Goal: Check status: Check status

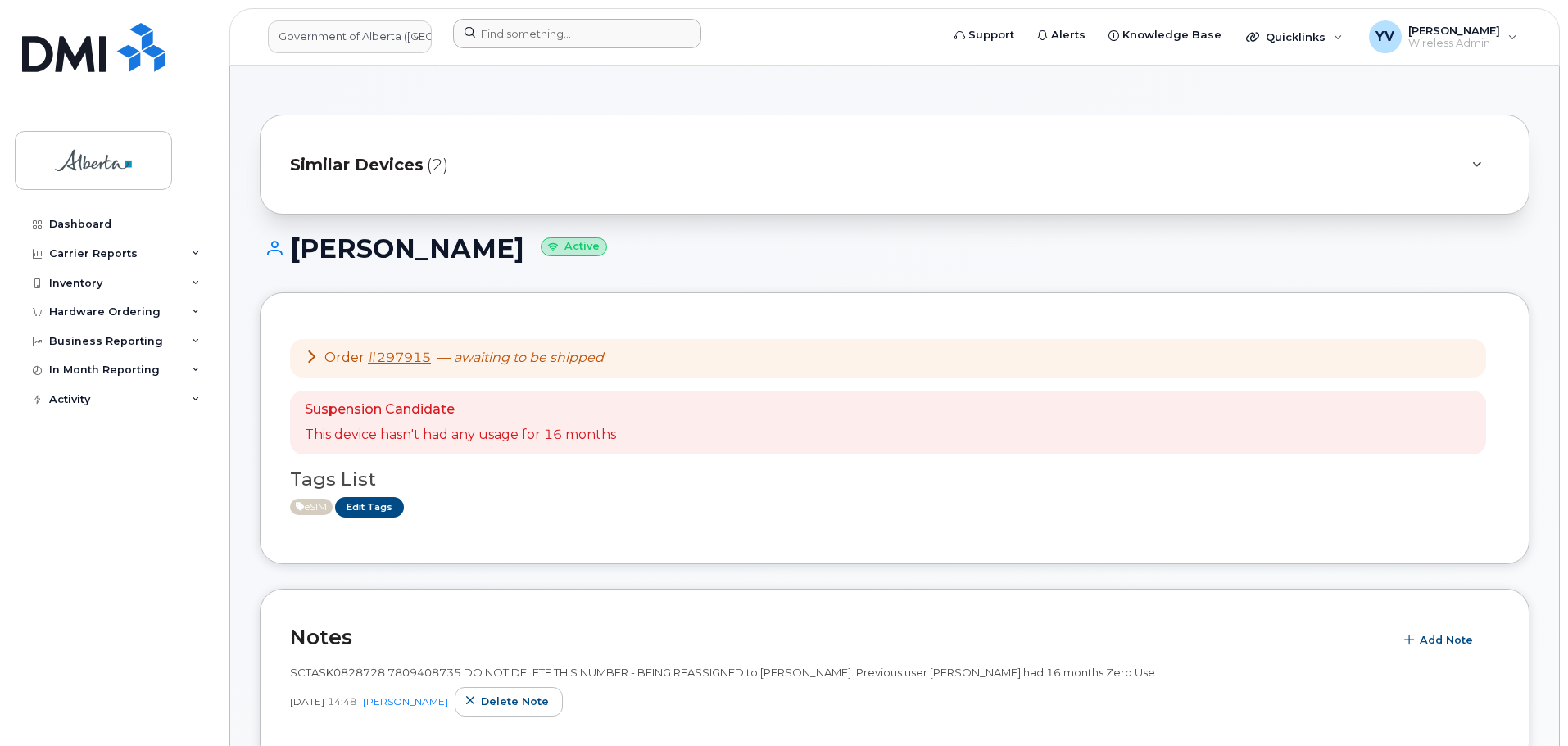
scroll to position [1233, 0]
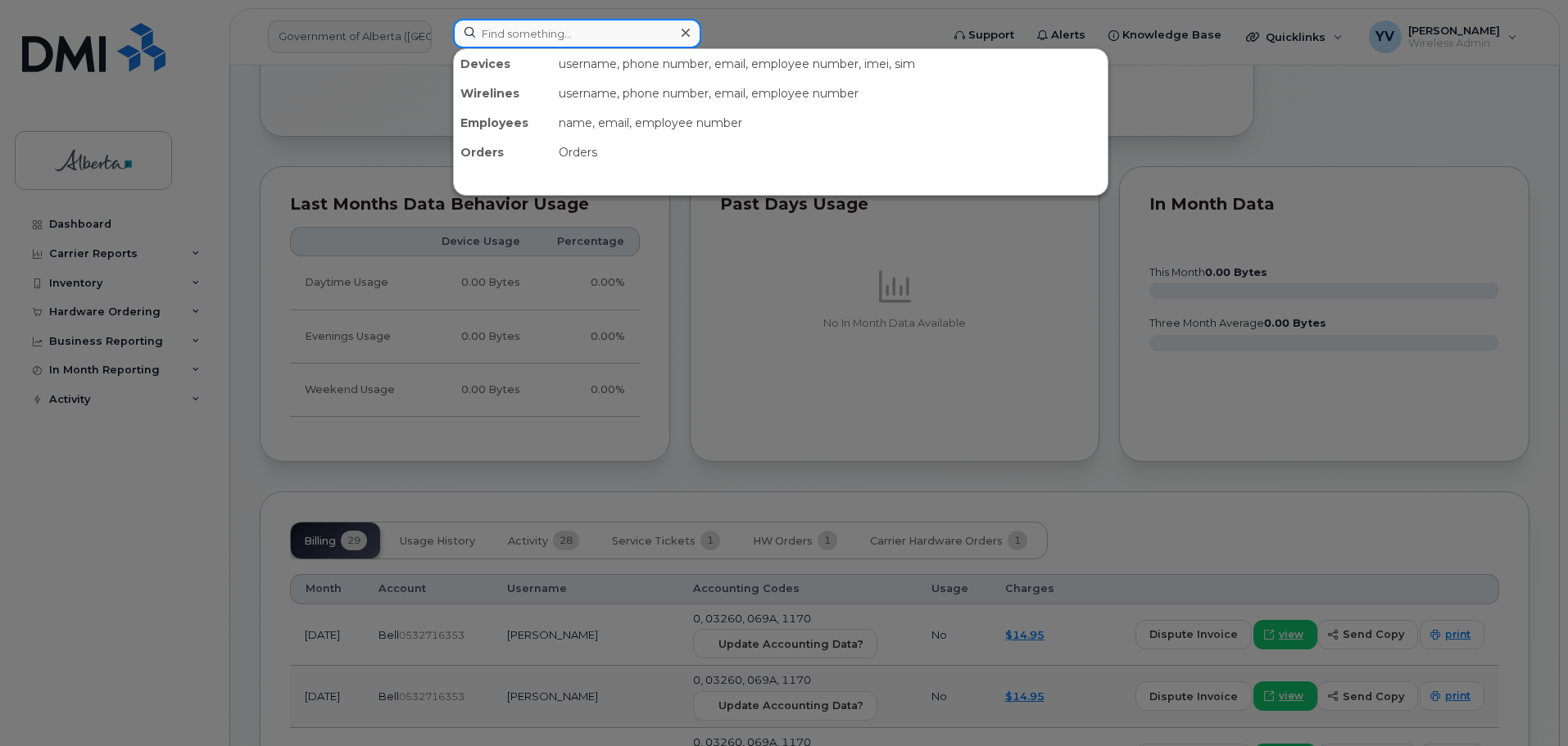
click at [493, 36] on input at bounding box center [577, 34] width 248 height 29
paste input "7802924071"
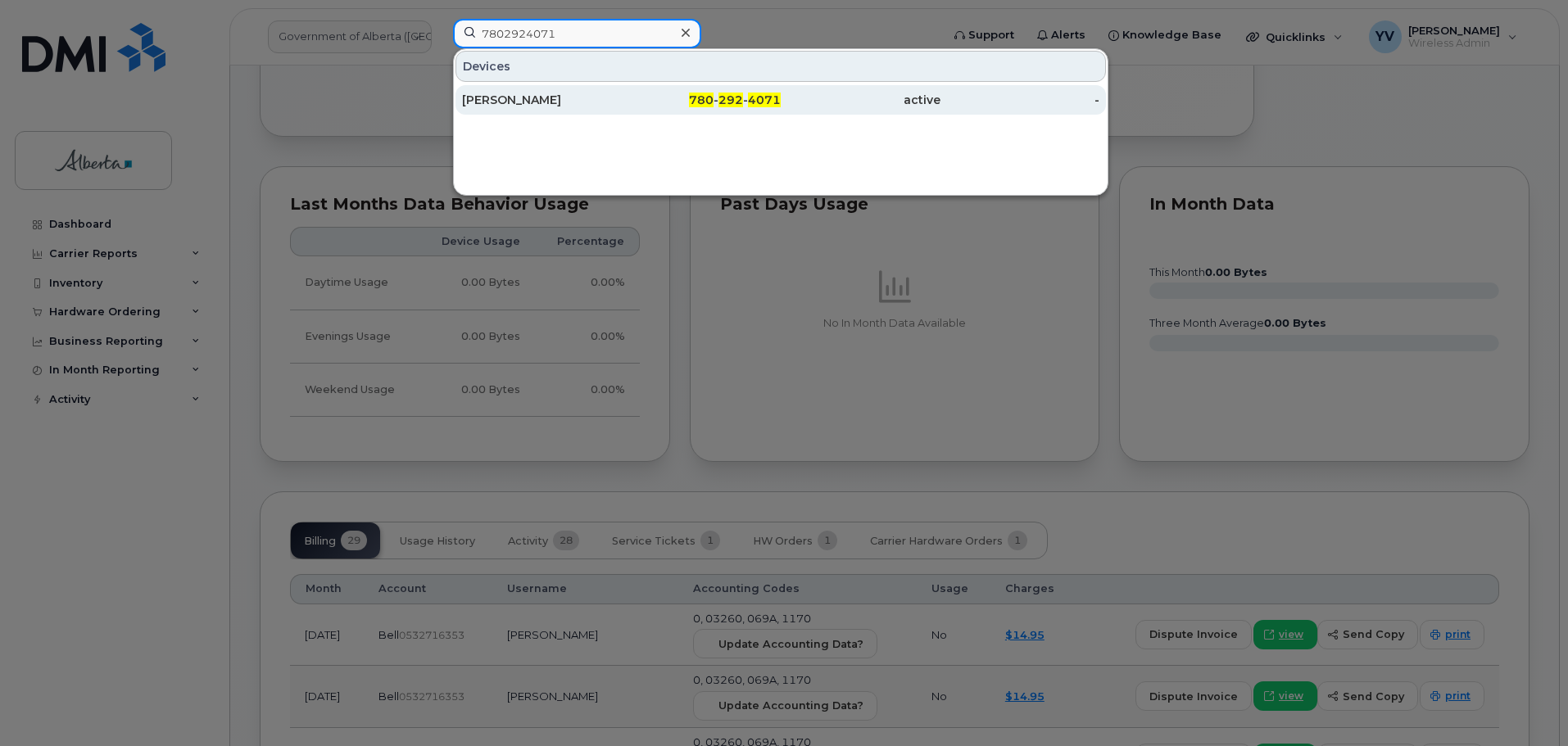
type input "7802924071"
click at [748, 93] on div "780 - 292 - 4071" at bounding box center [701, 99] width 160 height 16
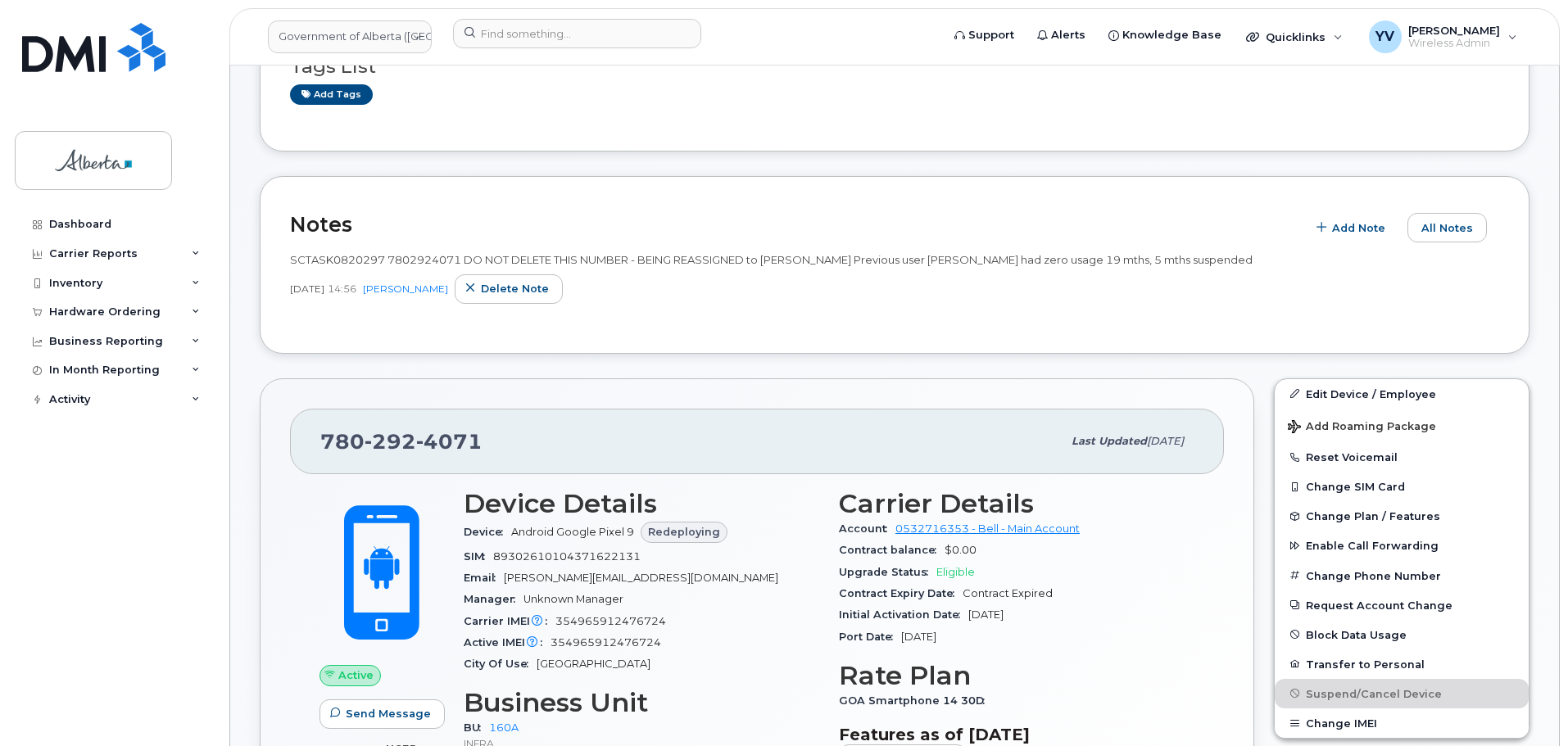
scroll to position [265, 0]
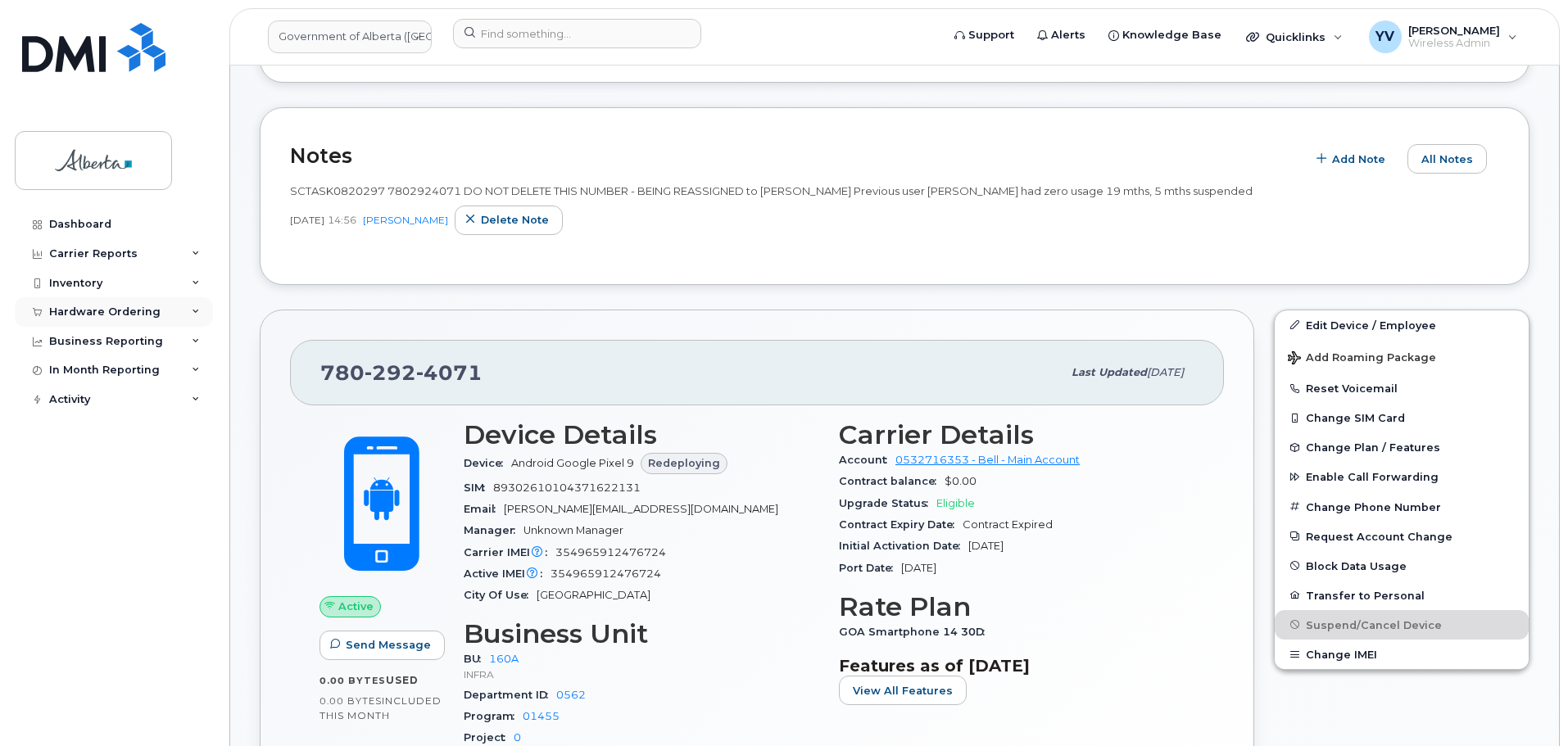
click at [80, 309] on div "Hardware Ordering" at bounding box center [105, 311] width 112 height 13
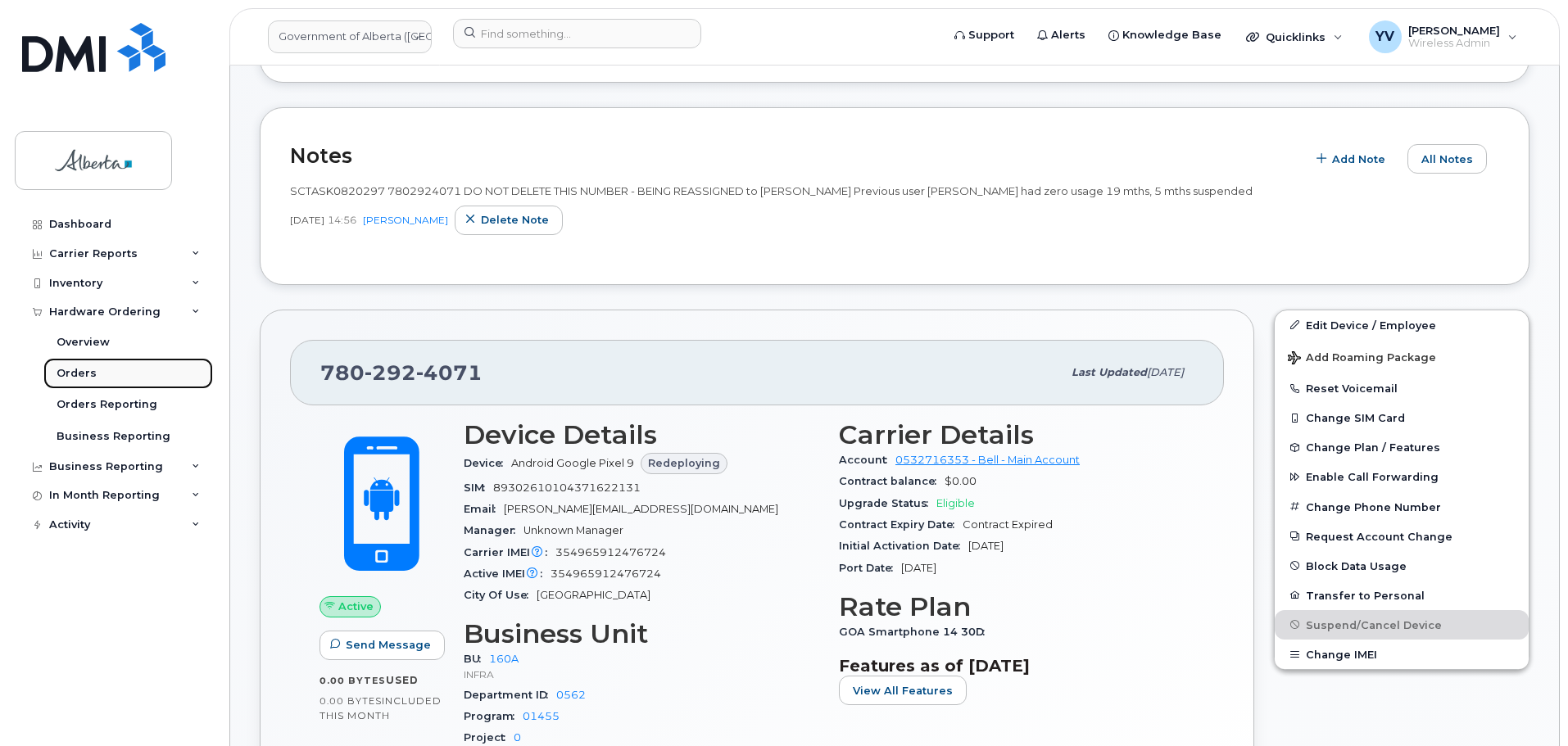
click at [78, 375] on div "Orders" at bounding box center [76, 373] width 40 height 15
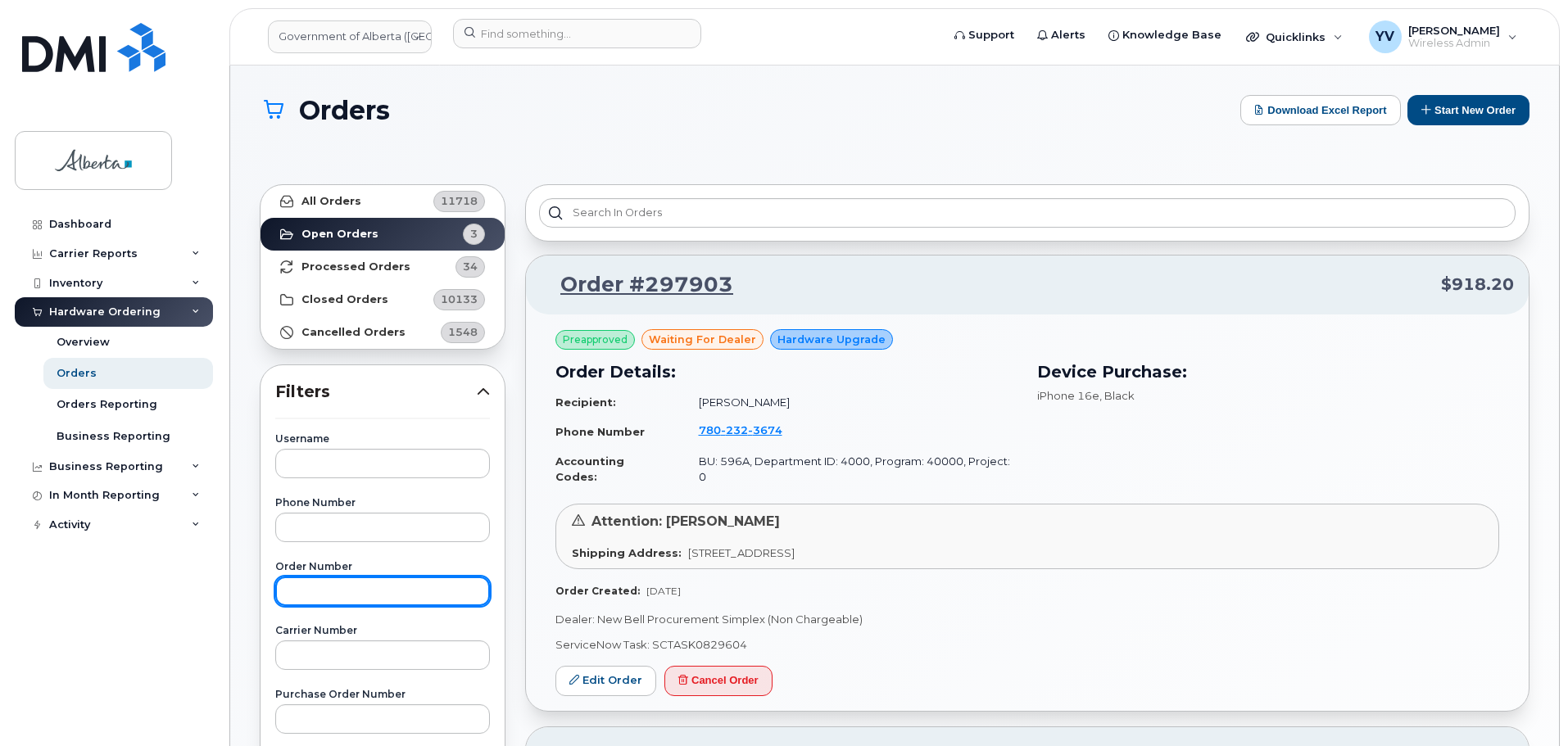
click at [284, 592] on input "text" at bounding box center [382, 591] width 214 height 29
type input "297483"
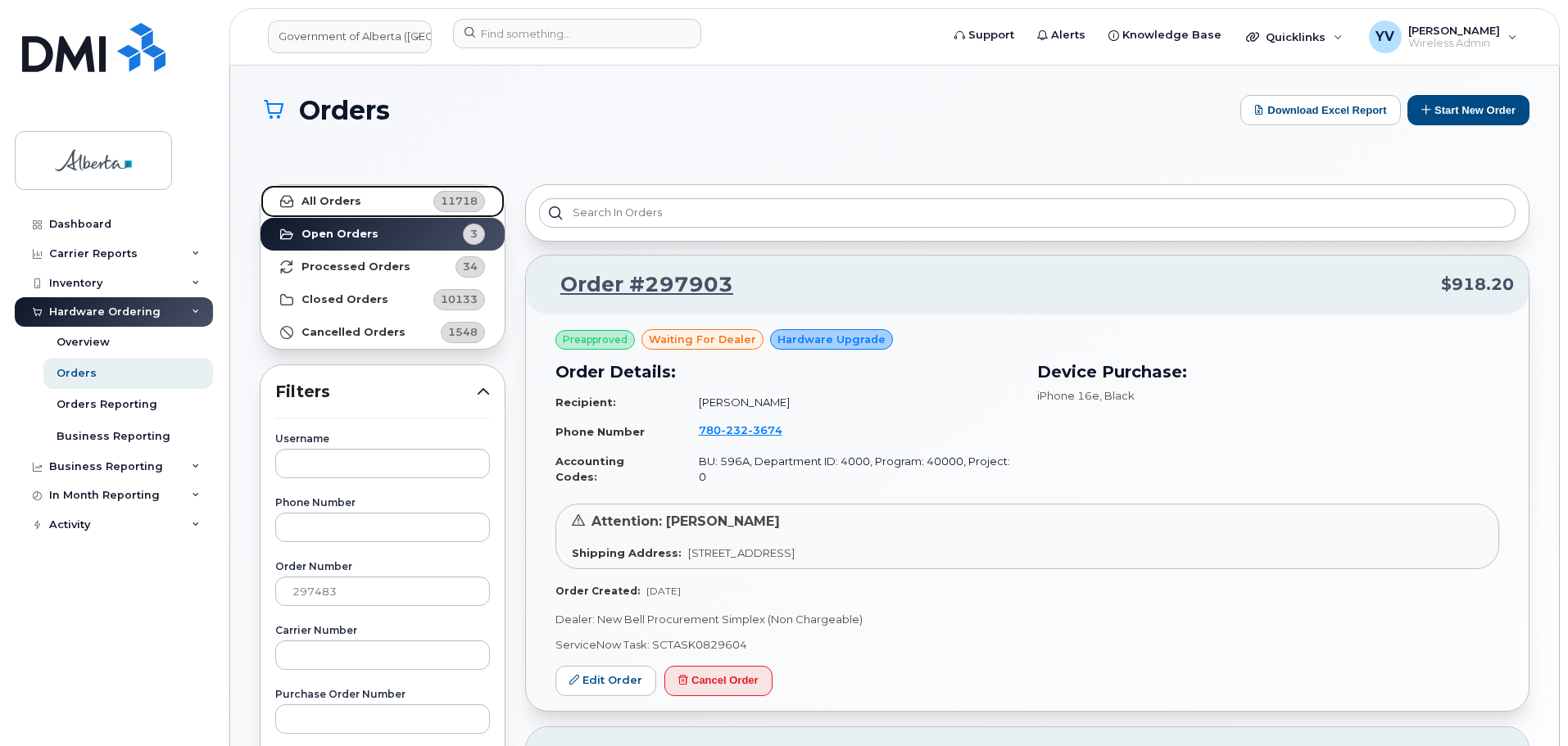
click at [321, 201] on strong "All Orders" at bounding box center [331, 201] width 60 height 13
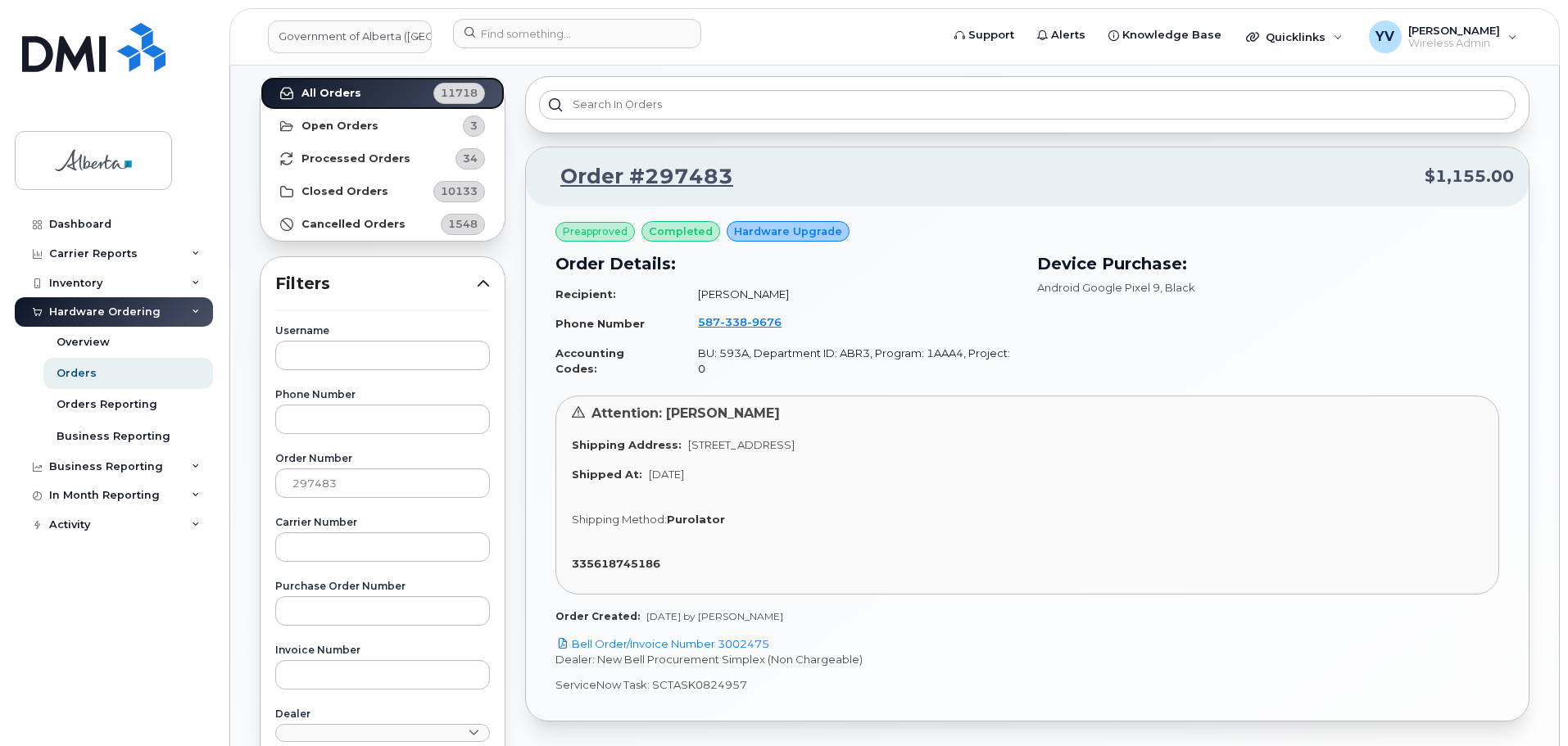
scroll to position [126, 0]
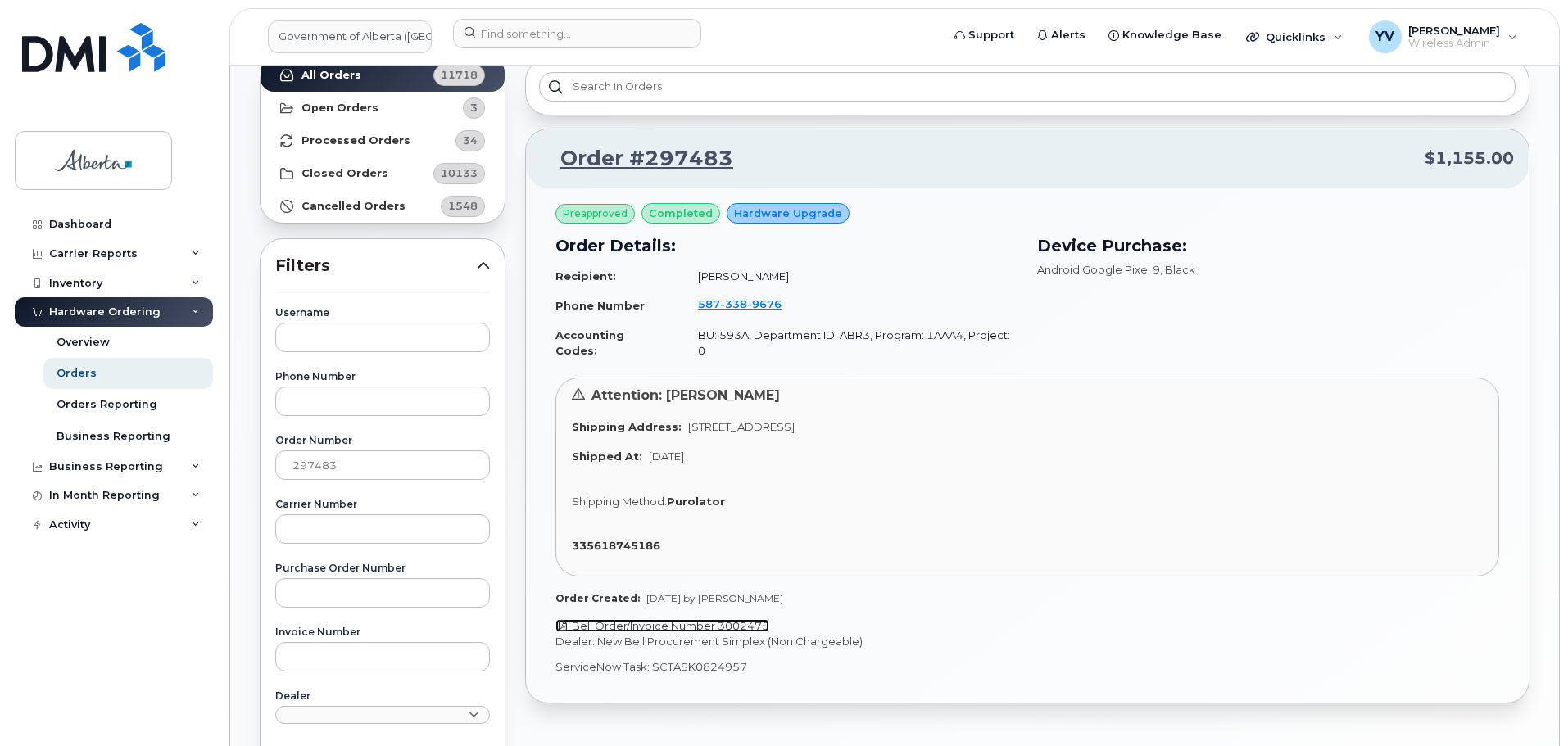
click at [750, 619] on link "Bell Order/Invoice Number 3002475" at bounding box center [661, 625] width 214 height 13
drag, startPoint x: 745, startPoint y: 655, endPoint x: 653, endPoint y: 656, distance: 92.0
click at [653, 660] on p "ServiceNow Task: SCTASK0824957" at bounding box center [1027, 667] width 944 height 16
copy p "SCTASK0824957"
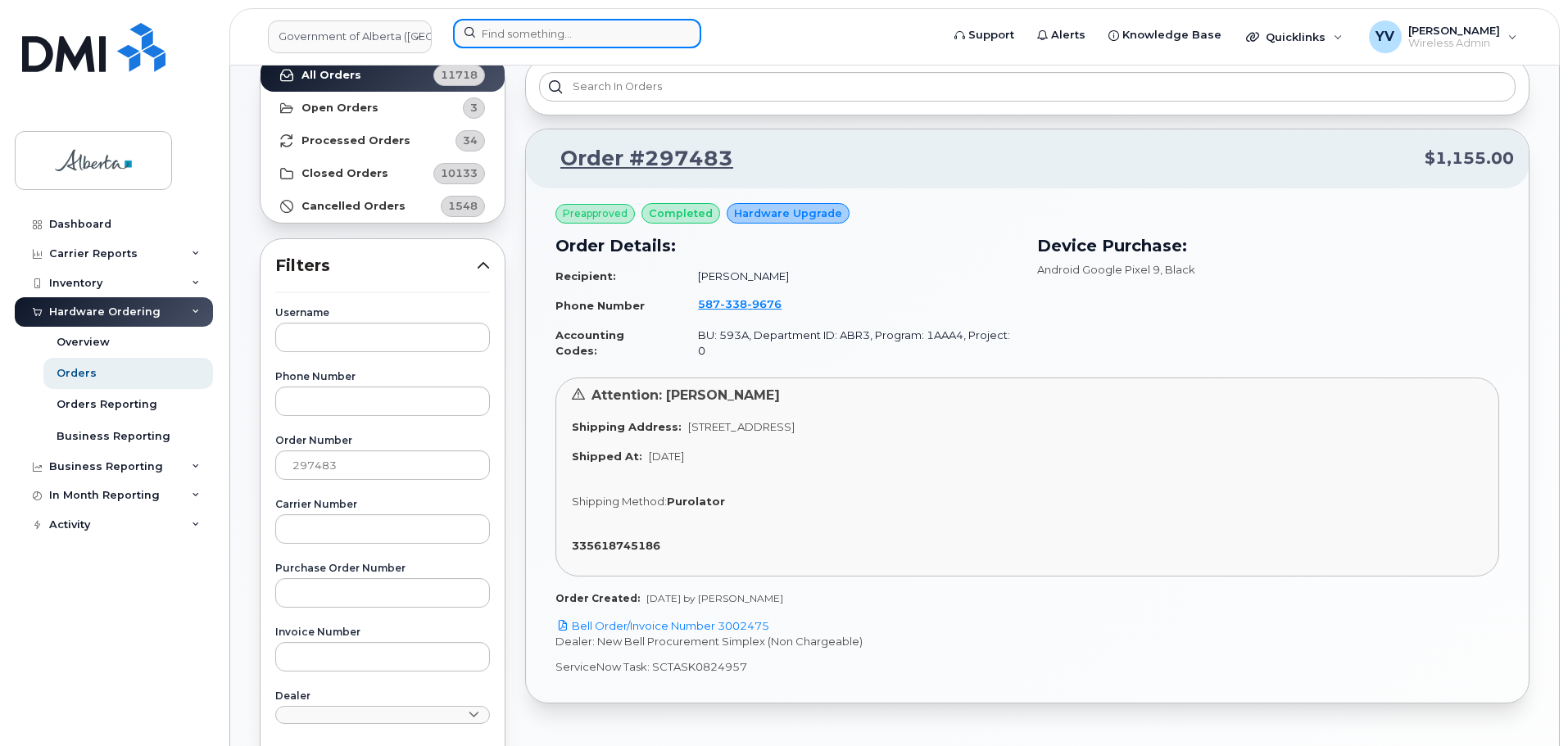
click at [510, 35] on input at bounding box center [577, 34] width 248 height 29
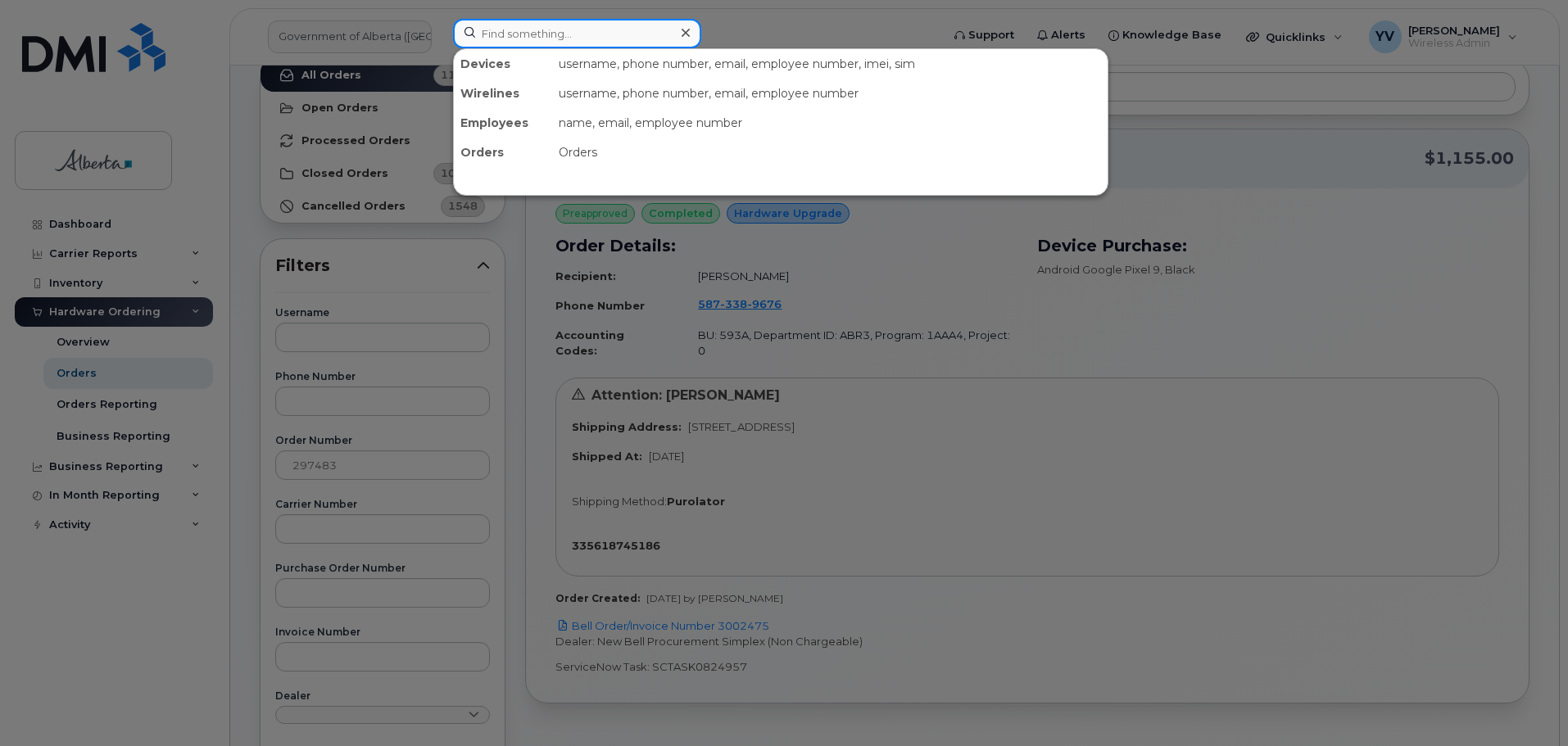
paste input "5873389676"
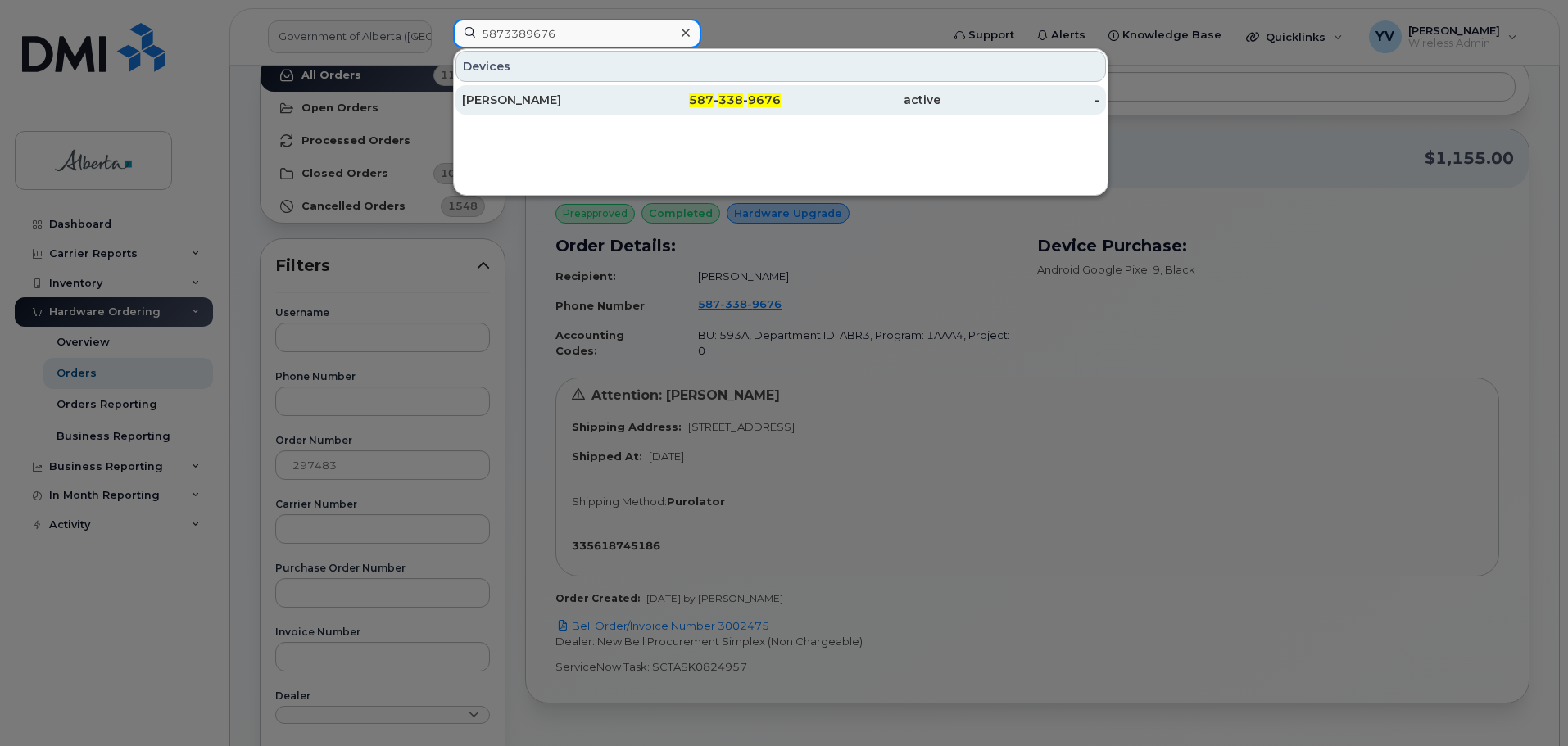
type input "5873389676"
click at [733, 102] on span "338" at bounding box center [730, 99] width 24 height 15
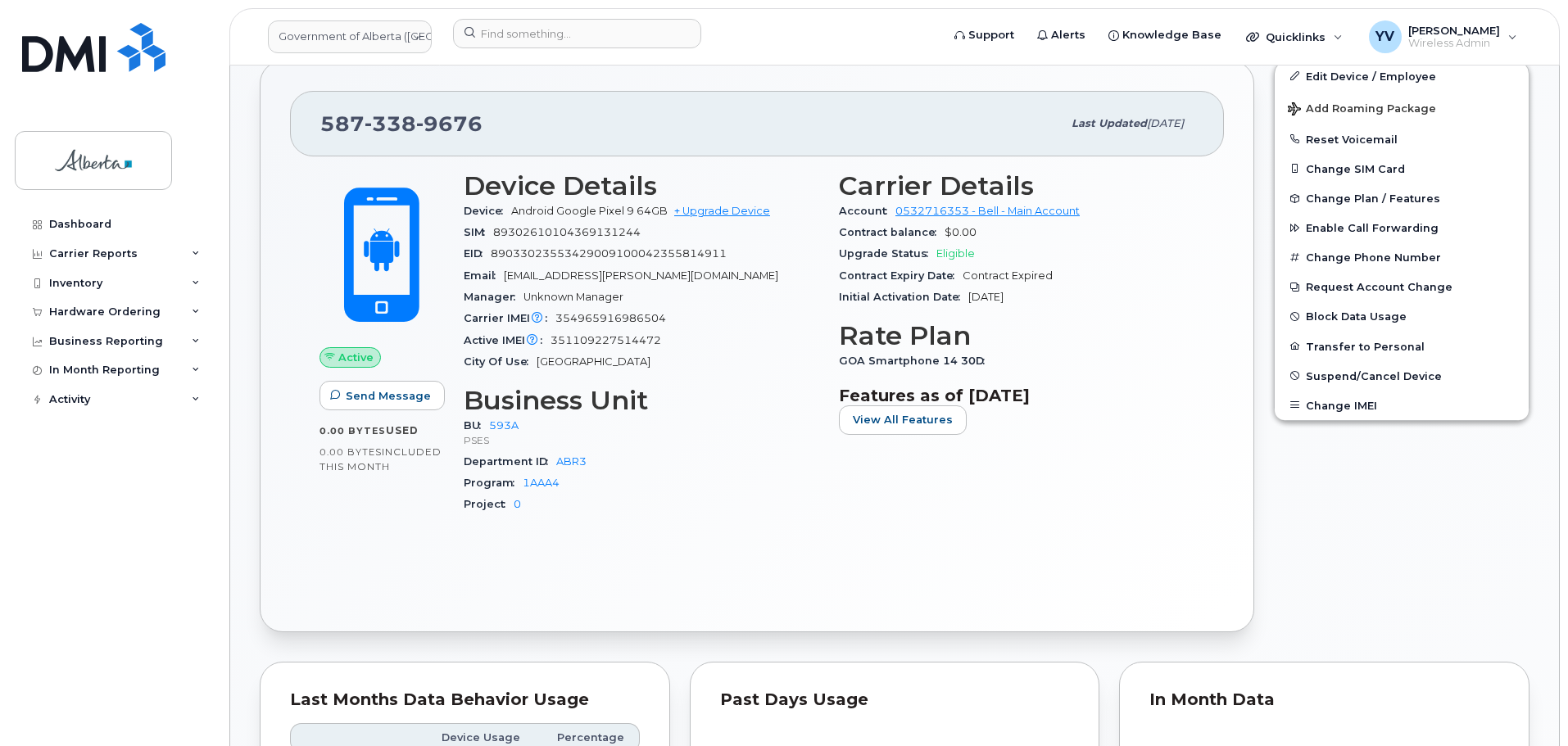
scroll to position [214, 0]
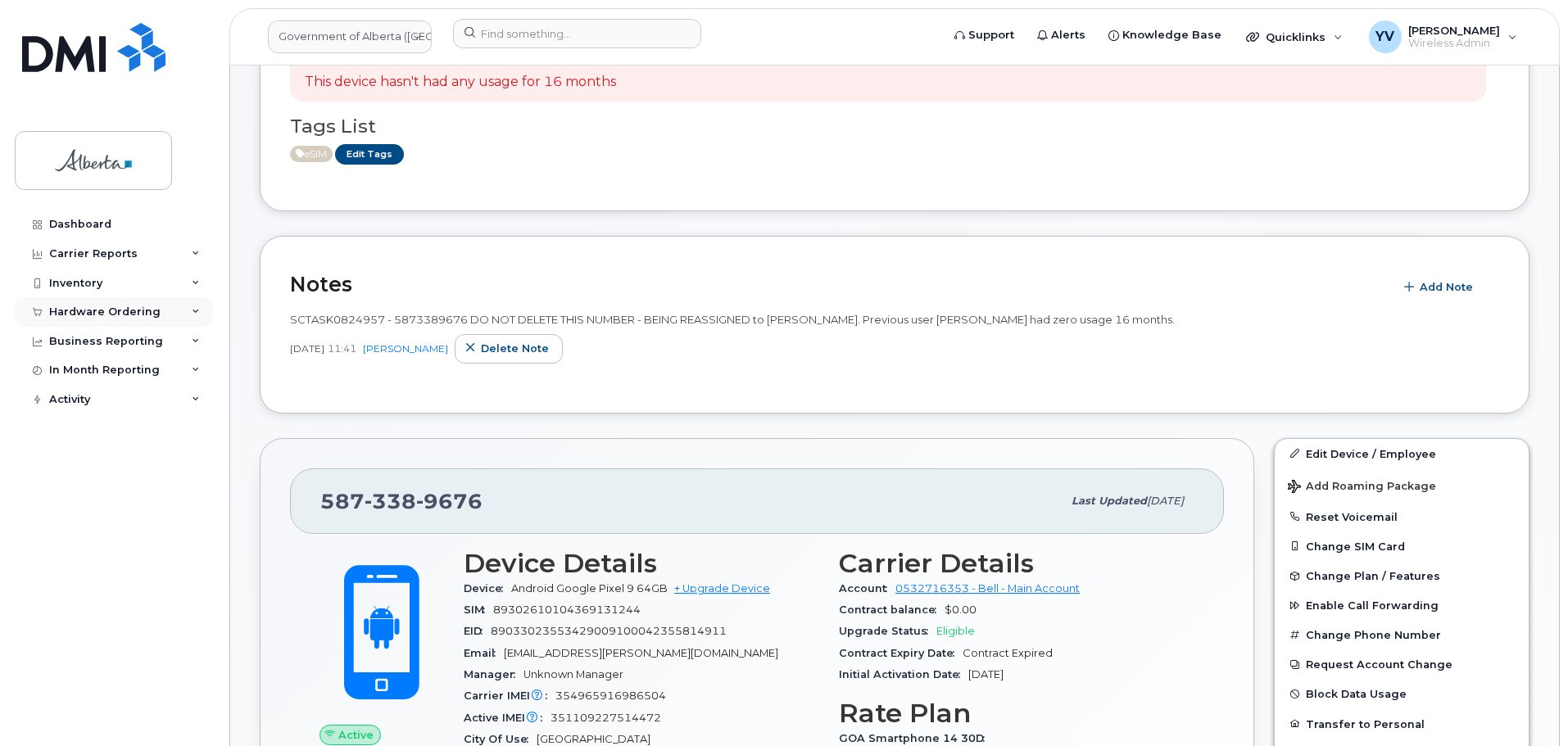
click at [92, 303] on div "Hardware Ordering" at bounding box center [113, 312] width 198 height 29
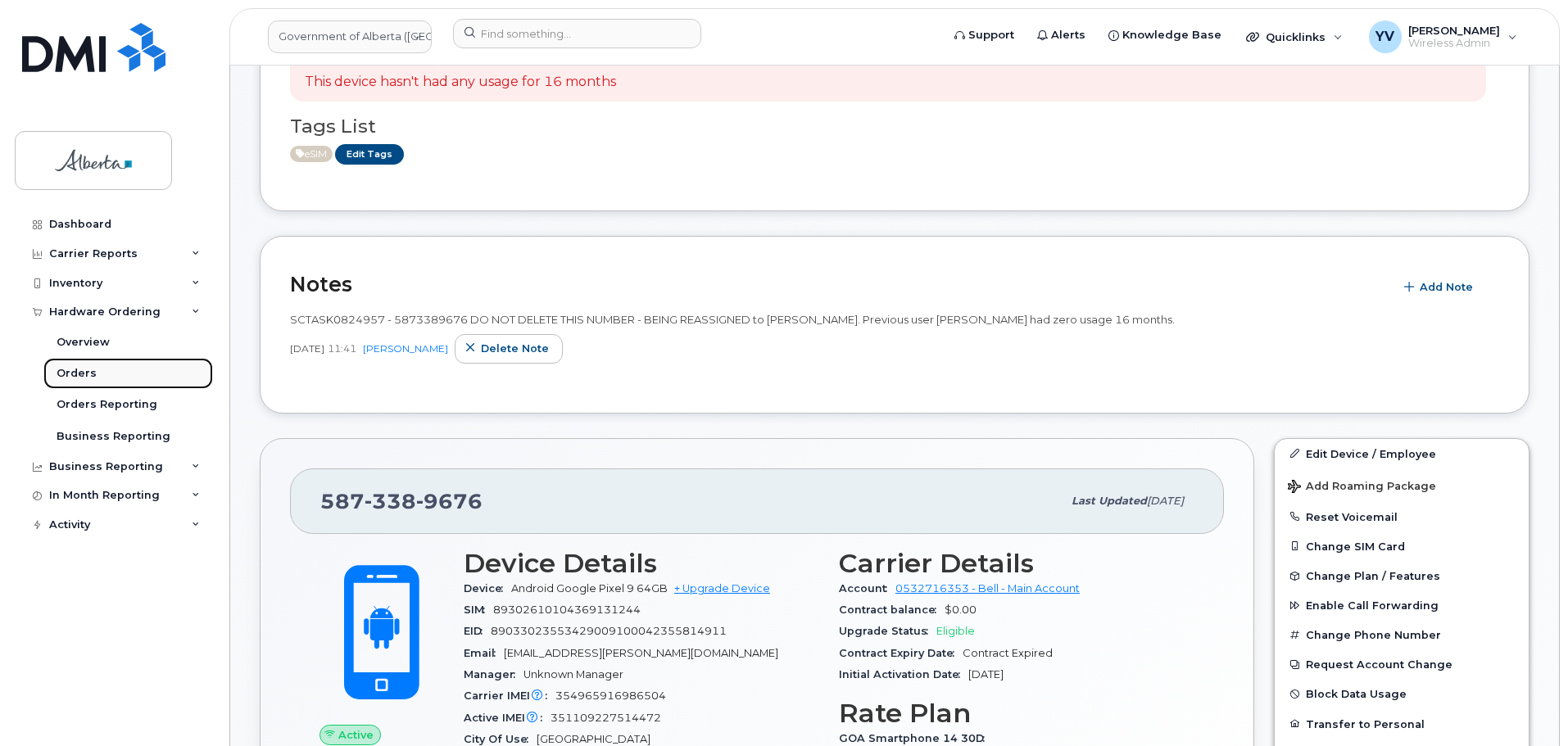
click at [70, 367] on div "Orders" at bounding box center [76, 373] width 40 height 15
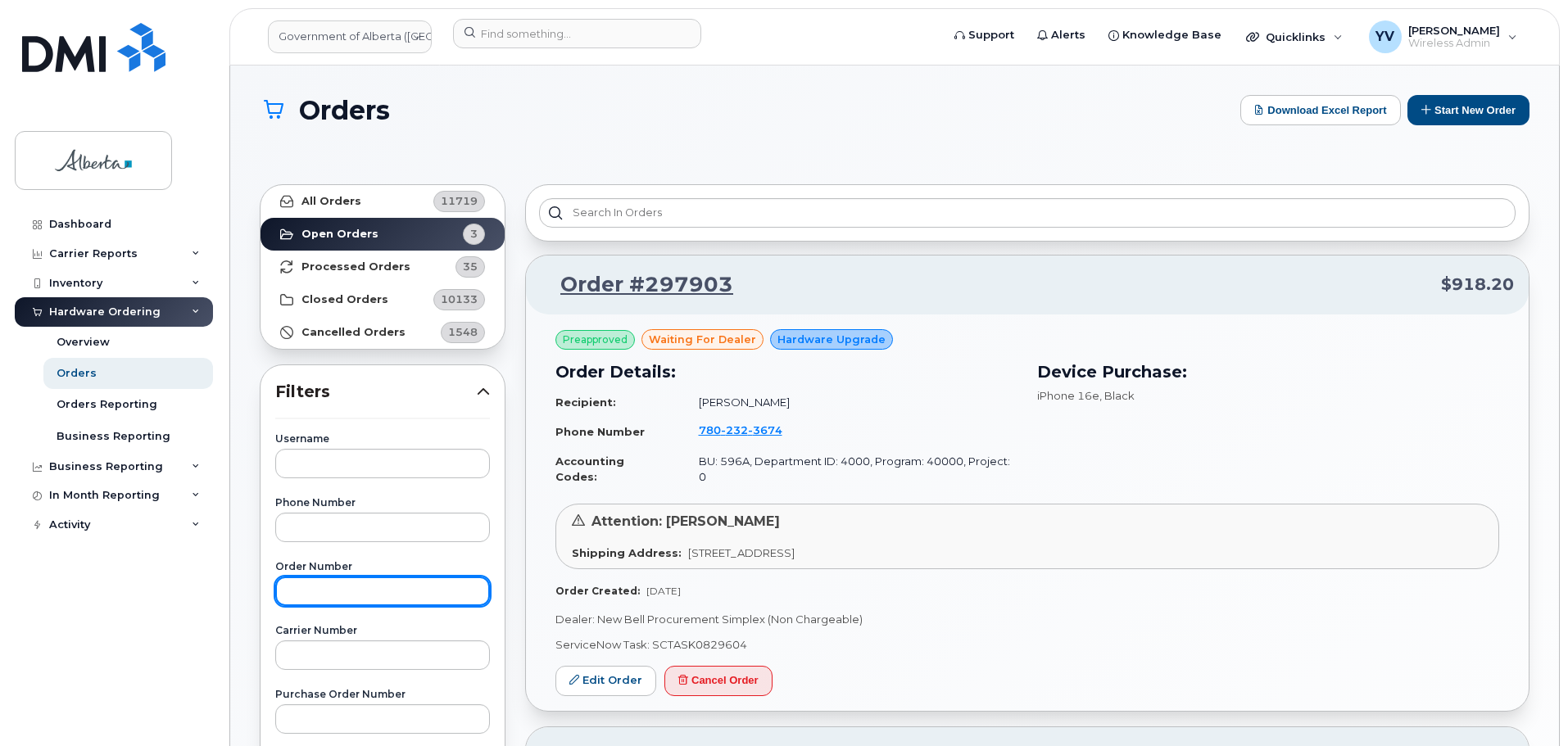
click at [290, 591] on input "text" at bounding box center [382, 591] width 214 height 29
paste input "297567"
type input "297567"
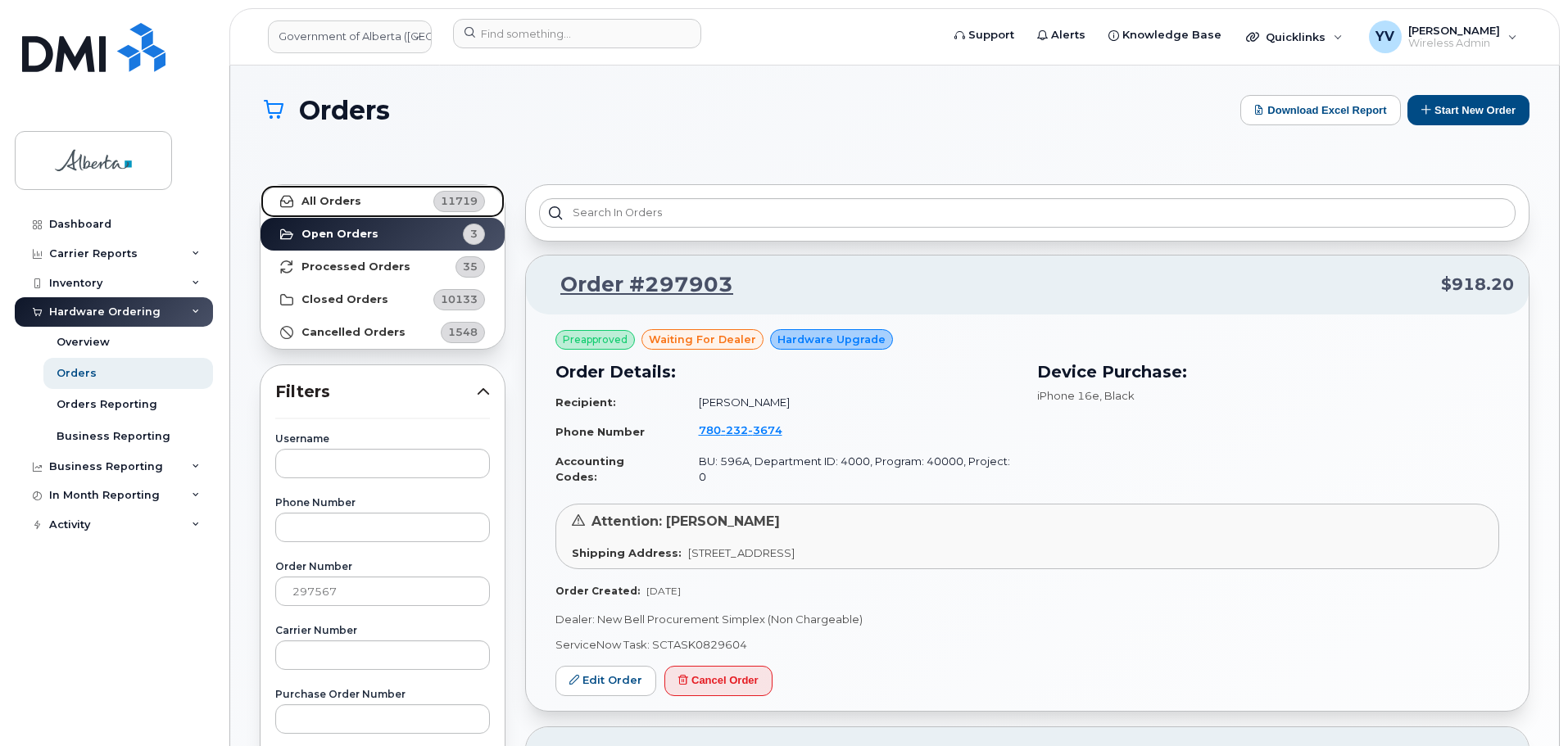
click at [331, 198] on strong "All Orders" at bounding box center [331, 201] width 60 height 13
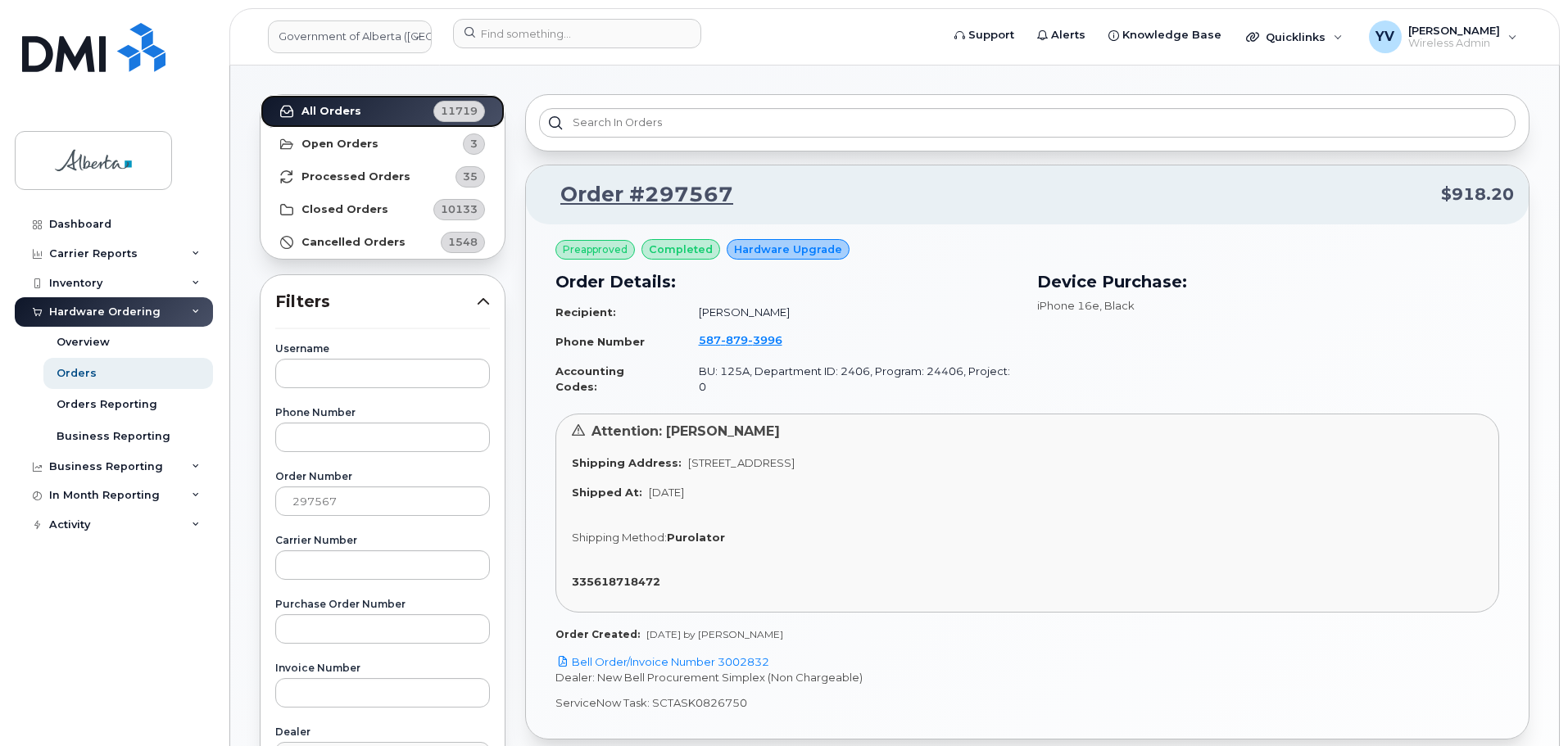
scroll to position [104, 0]
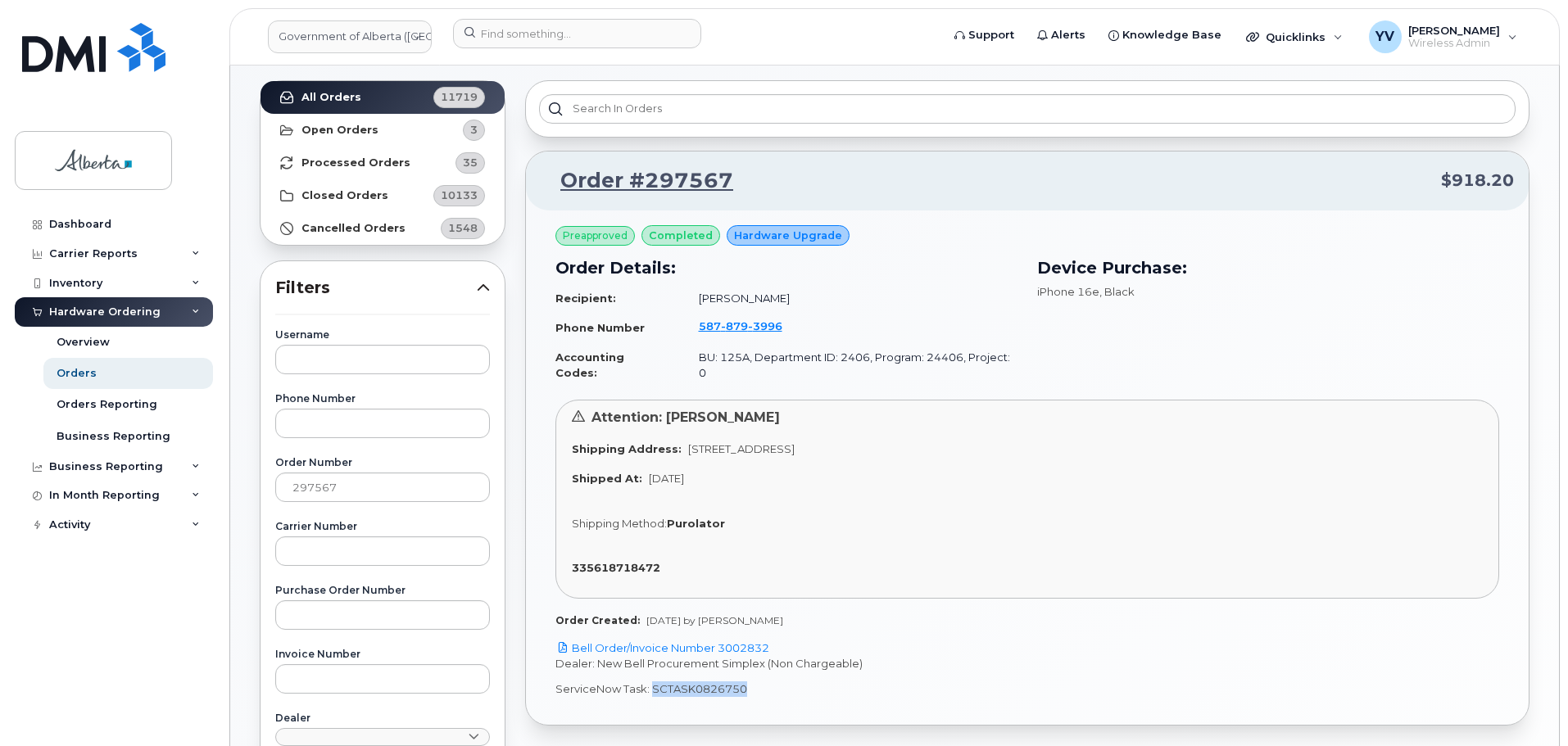
drag, startPoint x: 752, startPoint y: 678, endPoint x: 649, endPoint y: 678, distance: 103.0
click at [649, 681] on p "ServiceNow Task: SCTASK0826750" at bounding box center [1027, 689] width 944 height 16
copy p "SCTASK0826750"
click at [308, 689] on input "text" at bounding box center [382, 679] width 214 height 29
click at [733, 641] on link "Bell Order/Invoice Number 3002832" at bounding box center [661, 647] width 214 height 13
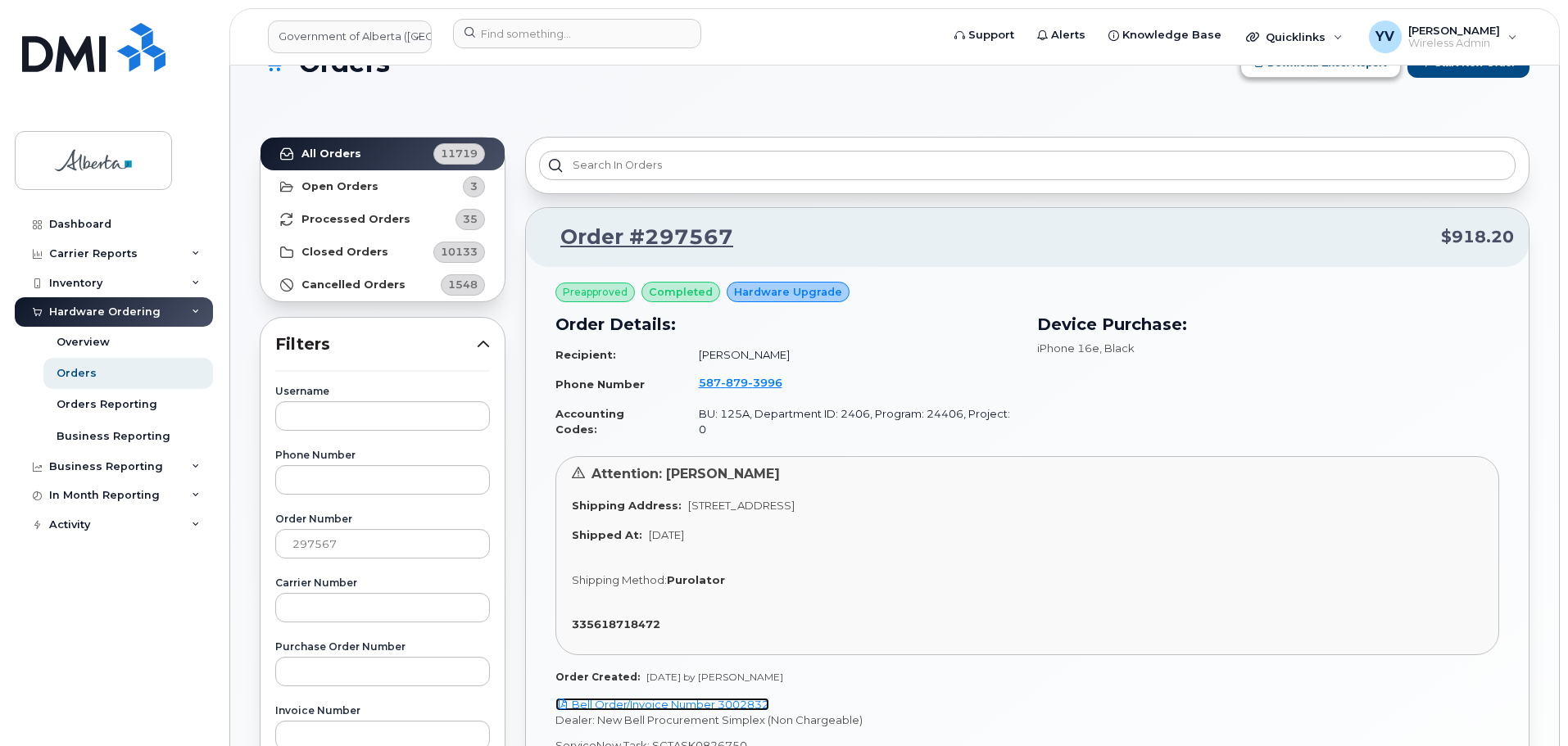
scroll to position [22, 0]
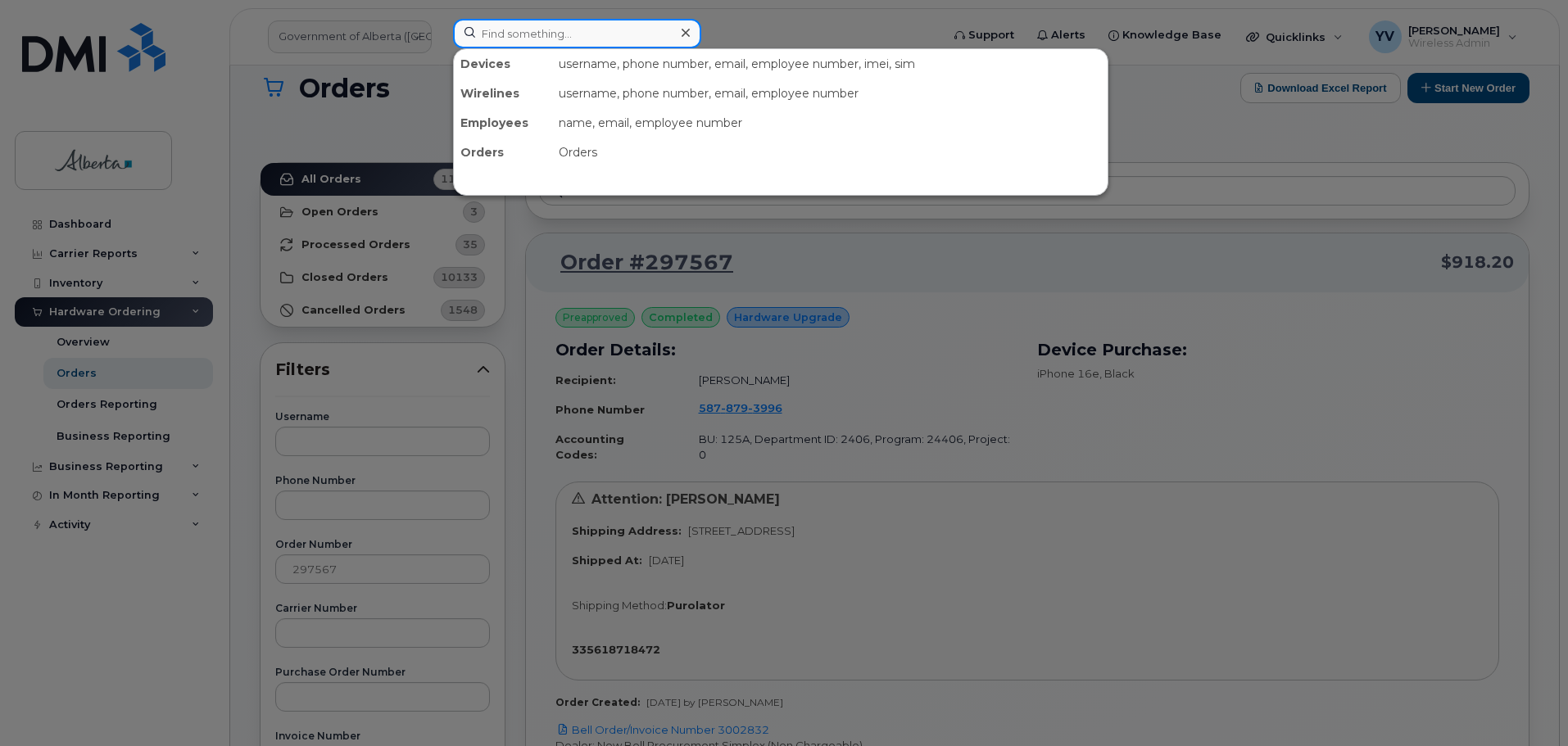
click at [488, 29] on input at bounding box center [577, 34] width 248 height 29
paste input "5878793996"
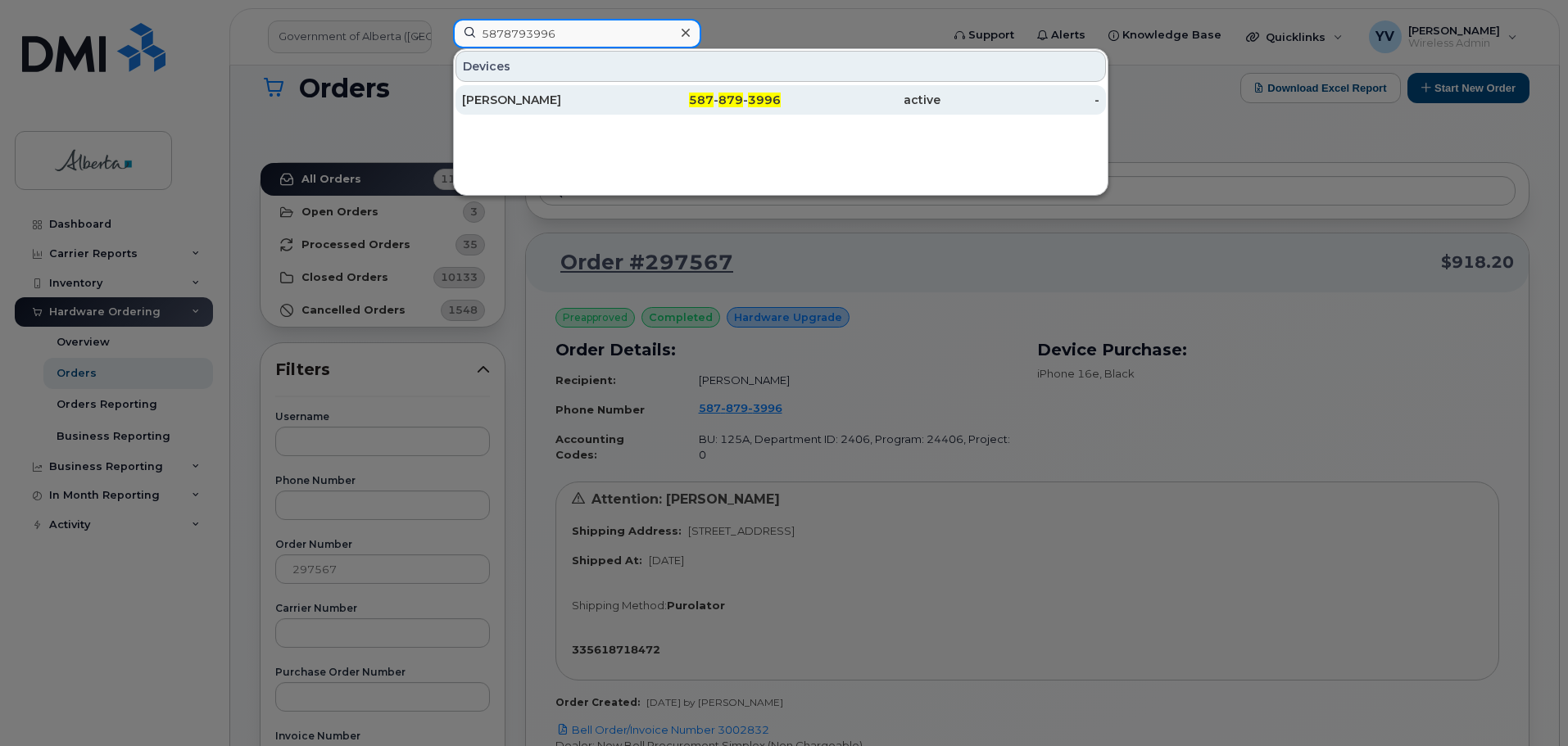
type input "5878793996"
click at [713, 102] on span "587" at bounding box center [701, 99] width 24 height 15
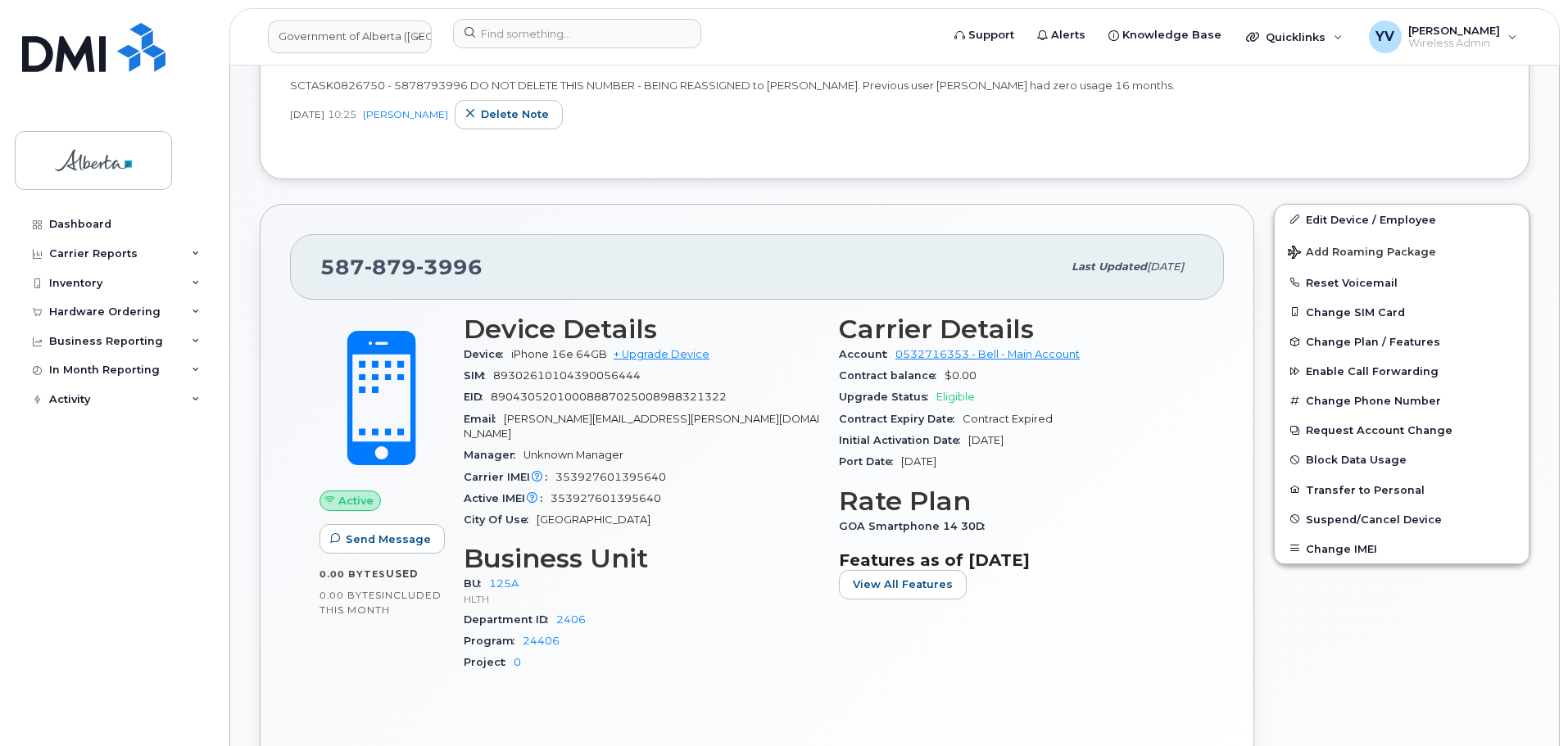
scroll to position [484, 0]
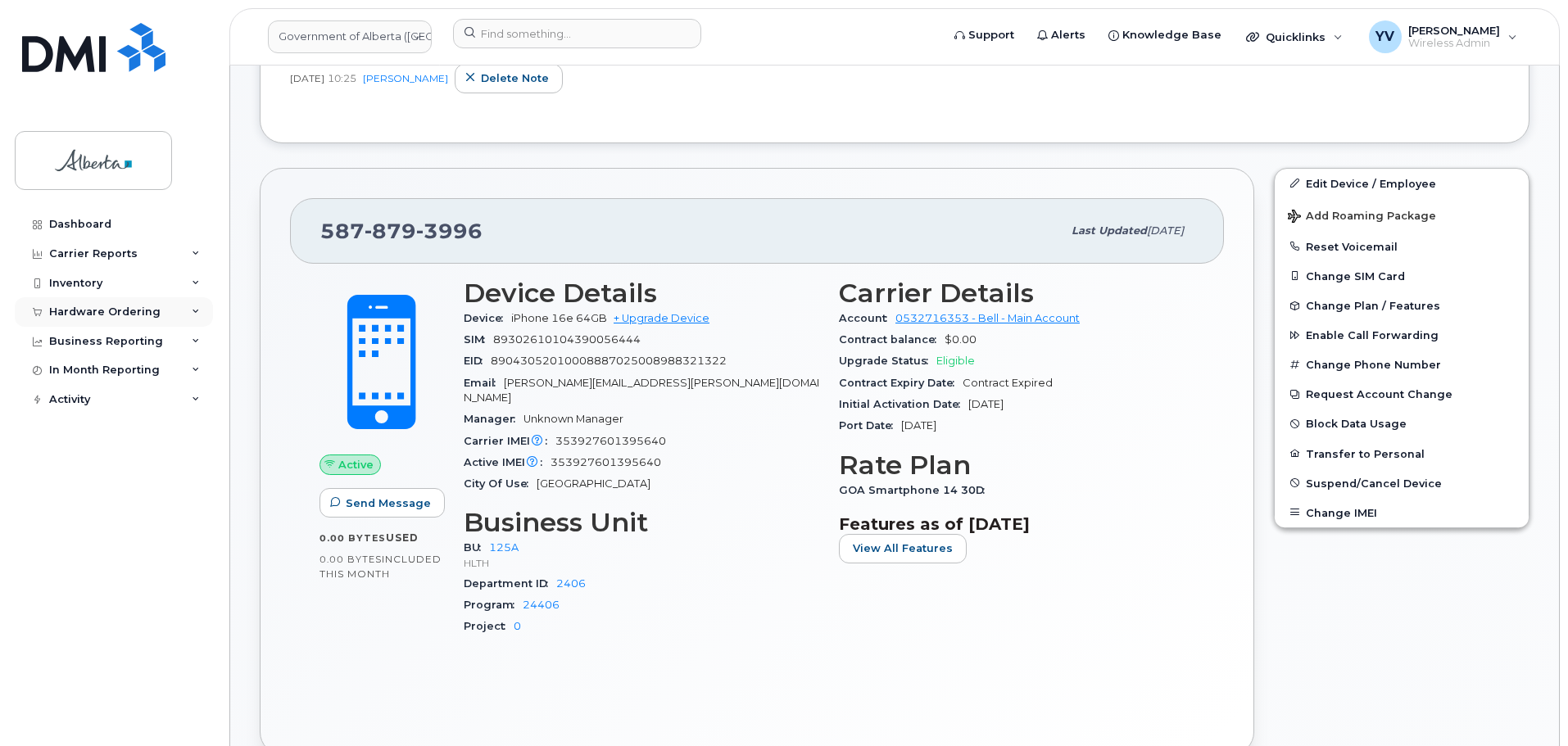
click at [108, 307] on div "Hardware Ordering" at bounding box center [105, 311] width 112 height 13
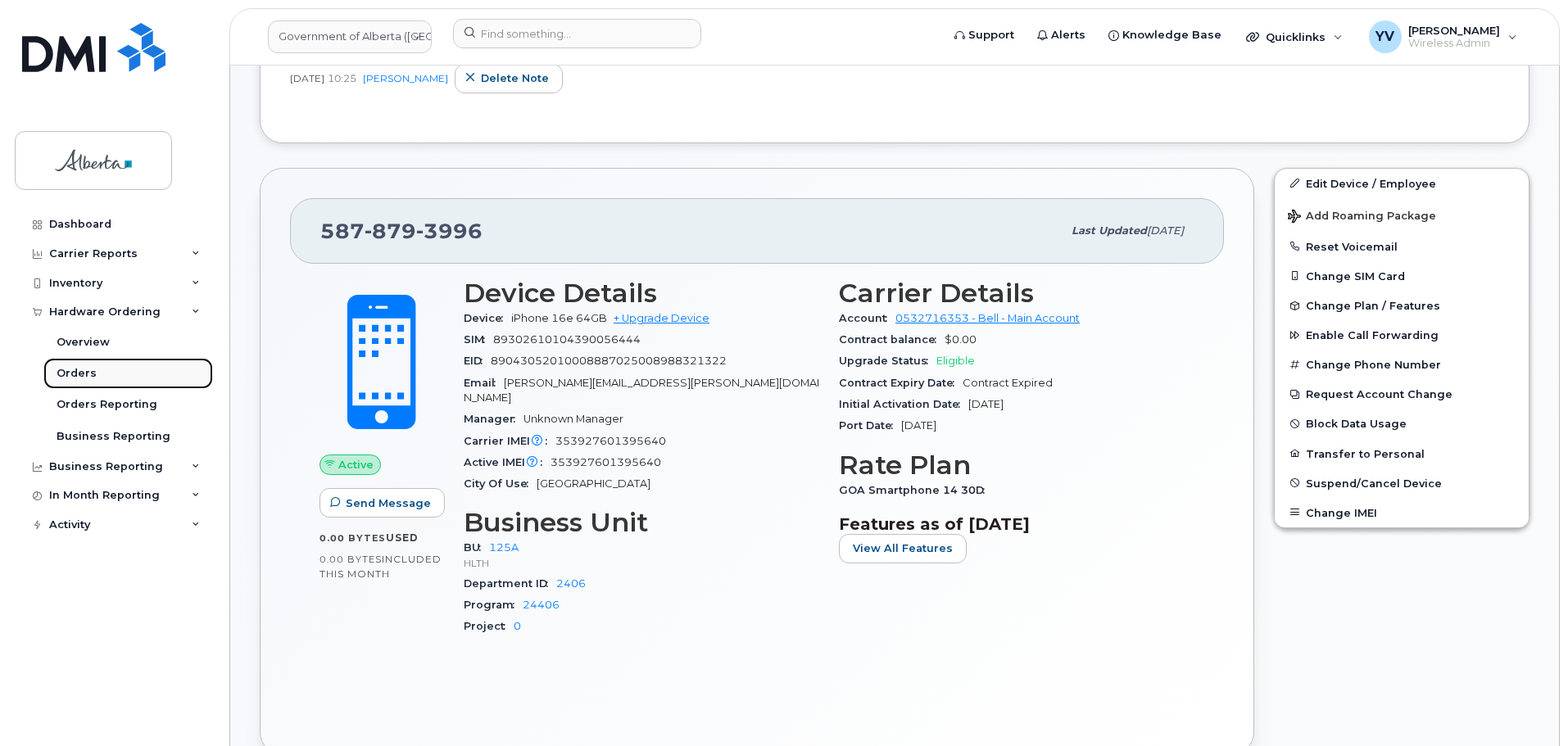
click at [73, 374] on div "Orders" at bounding box center [76, 373] width 40 height 15
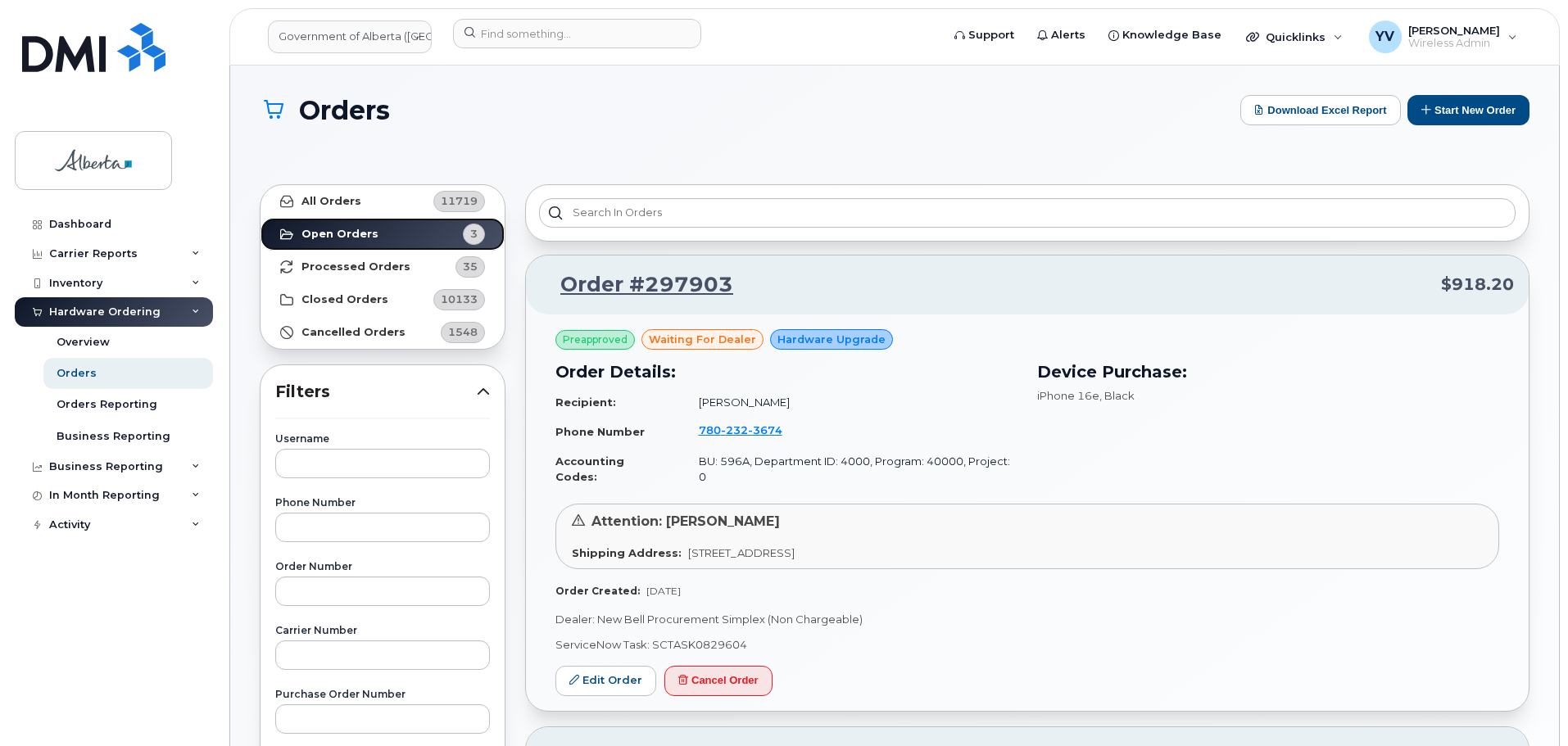
click at [334, 227] on strong "Open Orders" at bounding box center [340, 233] width 77 height 13
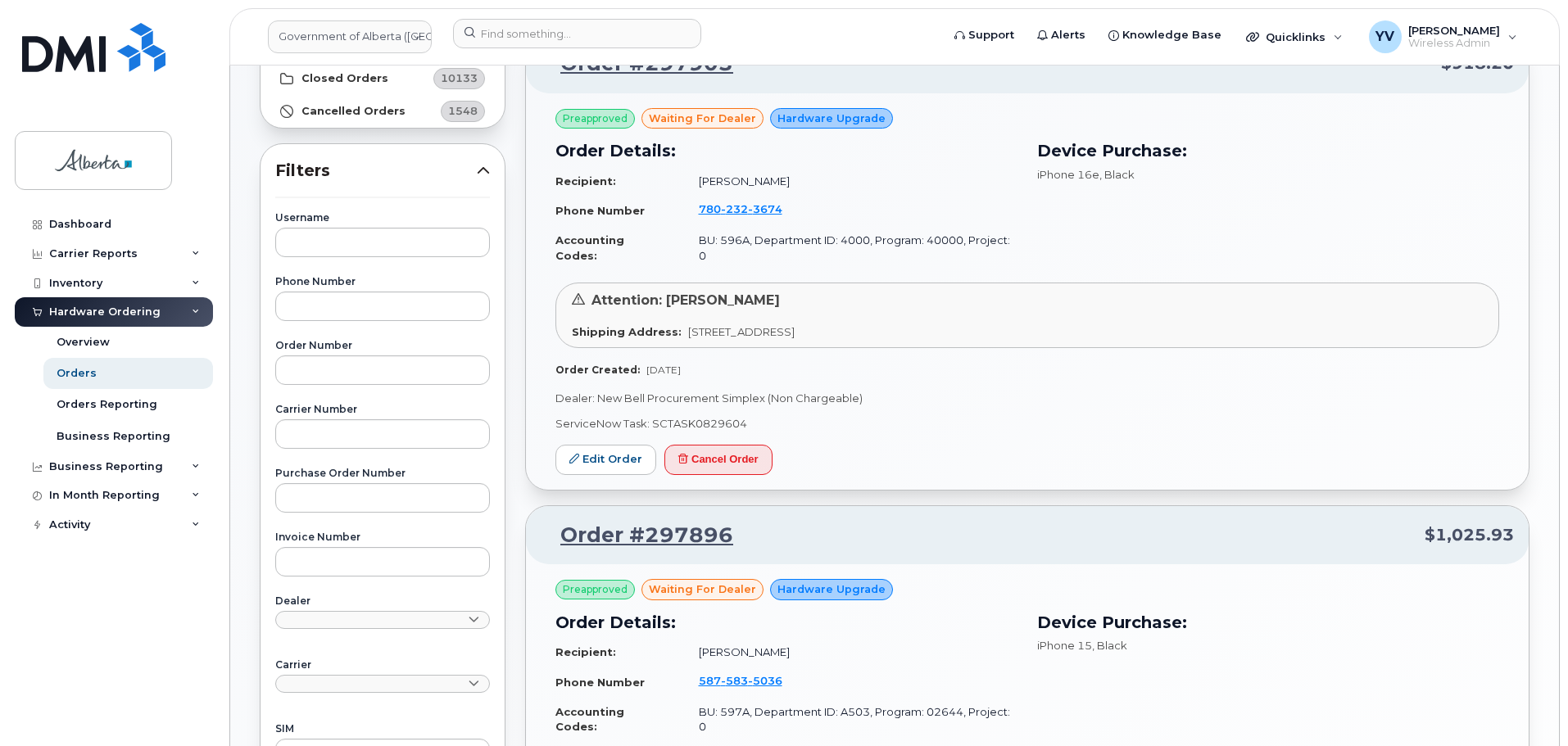
scroll to position [121, 0]
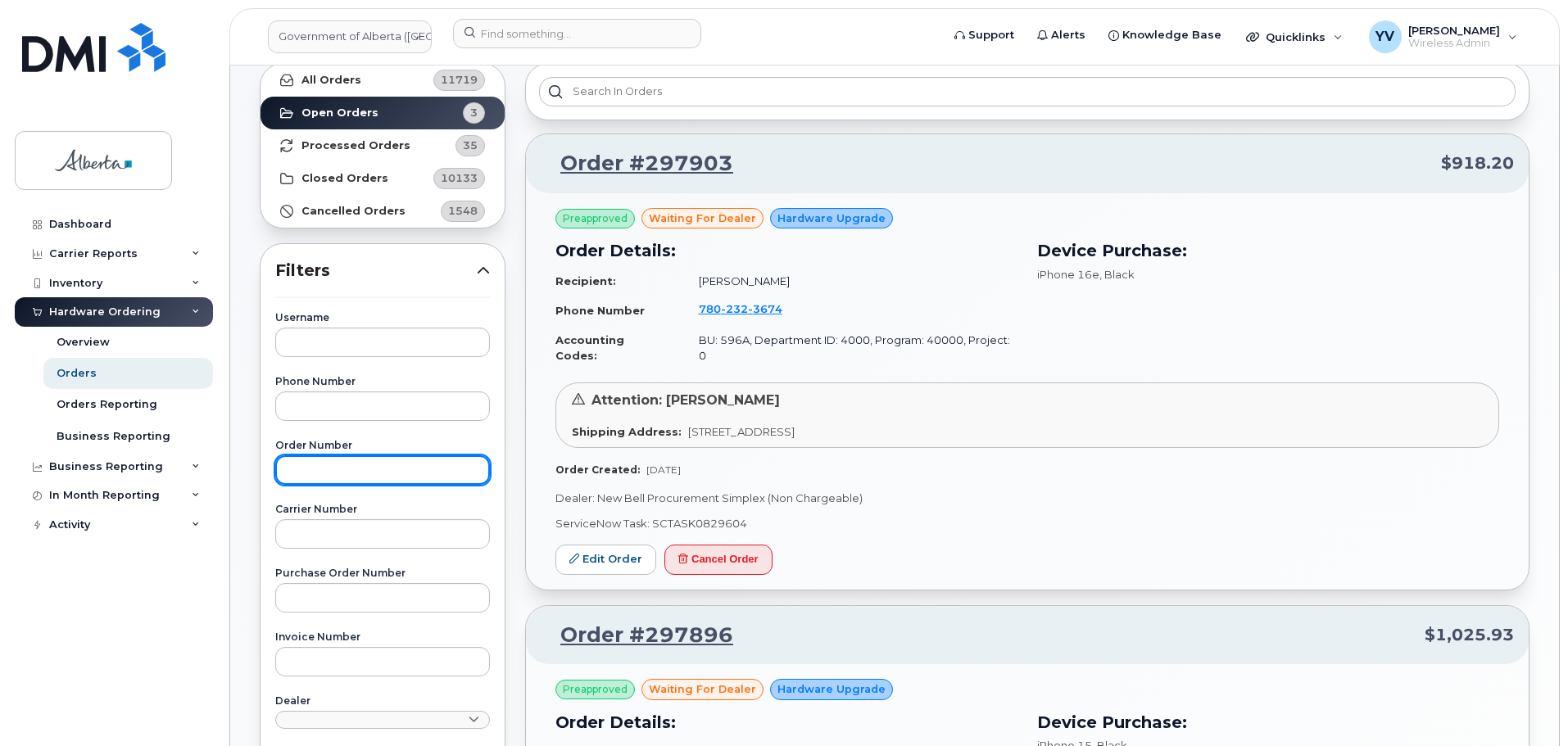
click at [332, 477] on input "text" at bounding box center [382, 470] width 214 height 29
paste input "297455"
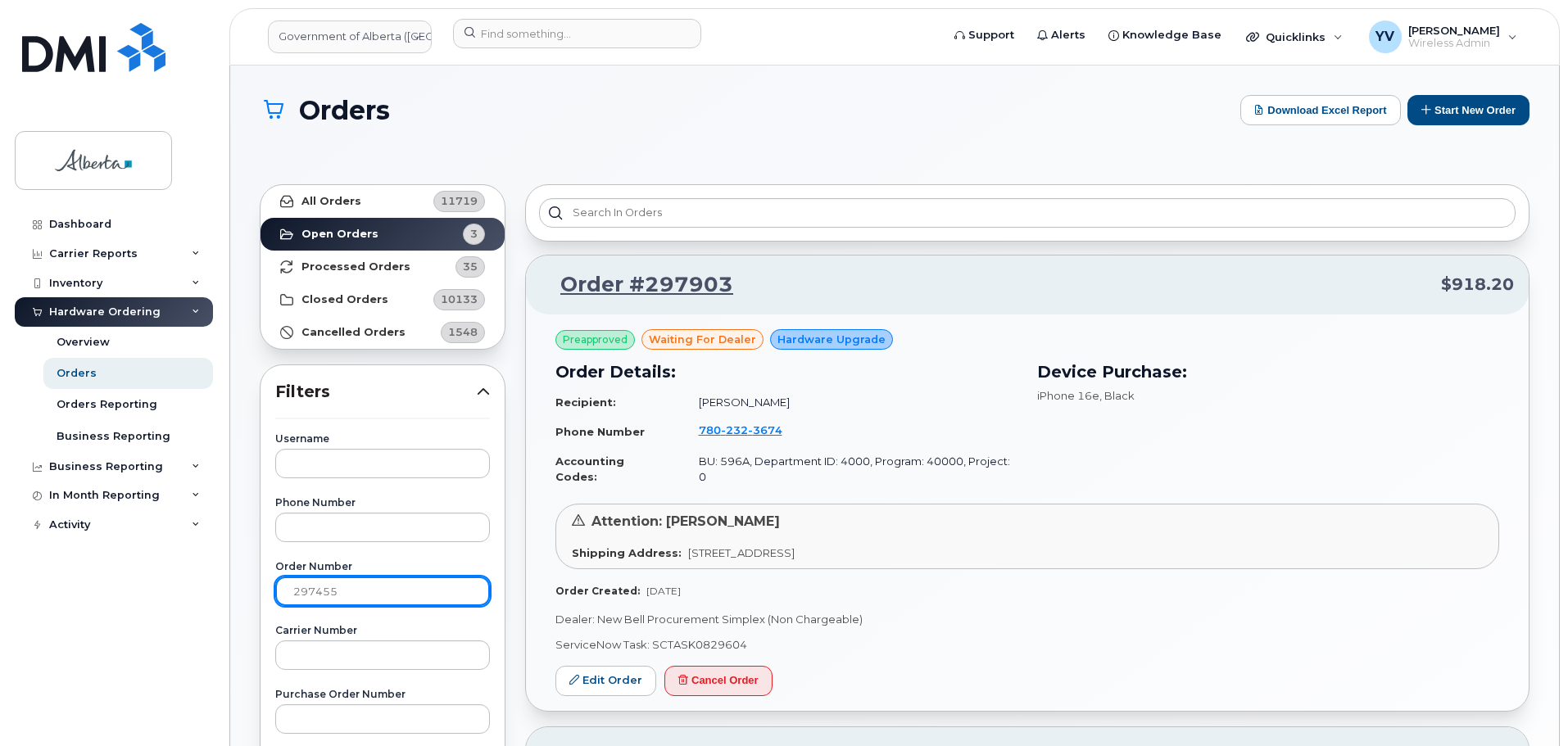
type input "297455"
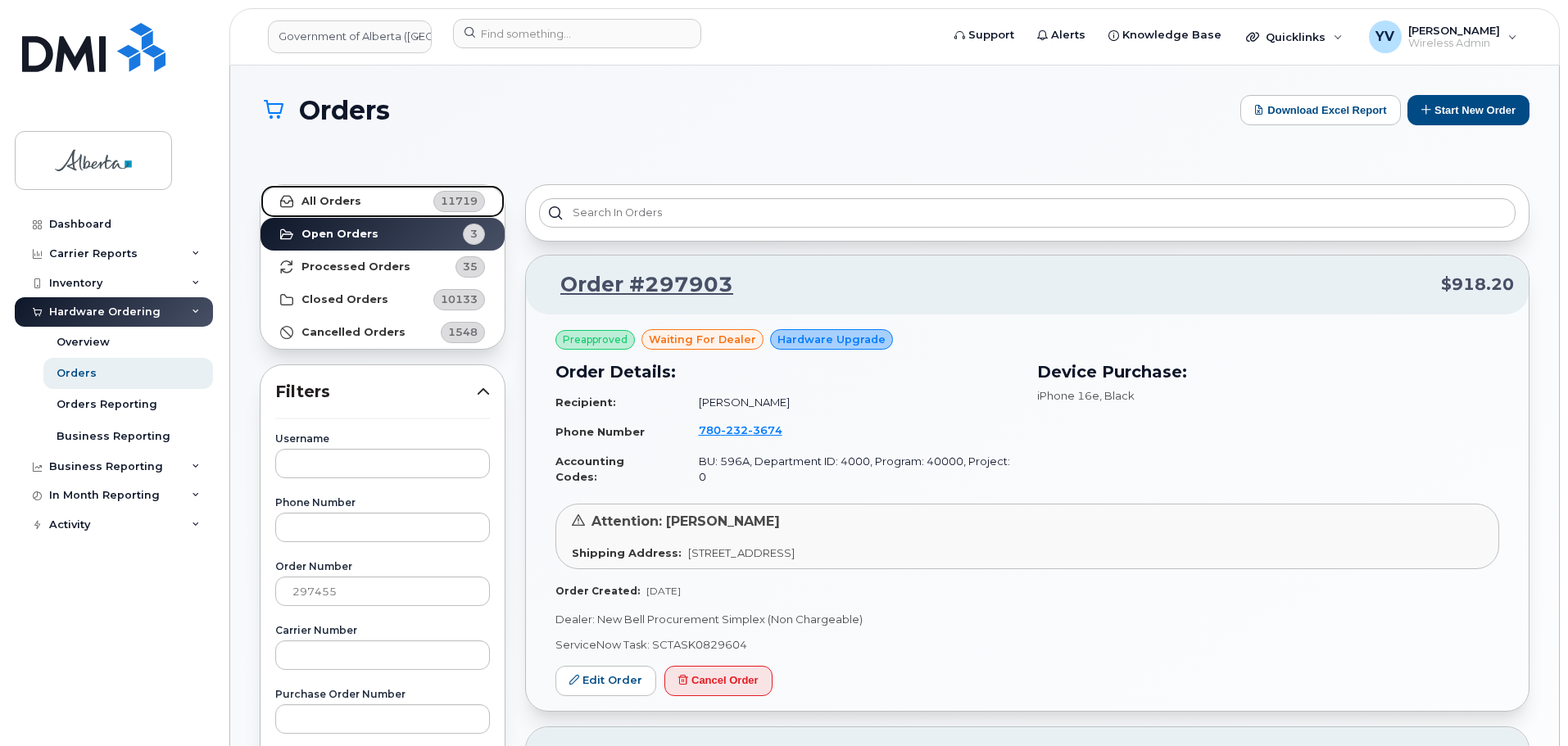
click at [332, 194] on link "All Orders 11719" at bounding box center [382, 201] width 244 height 33
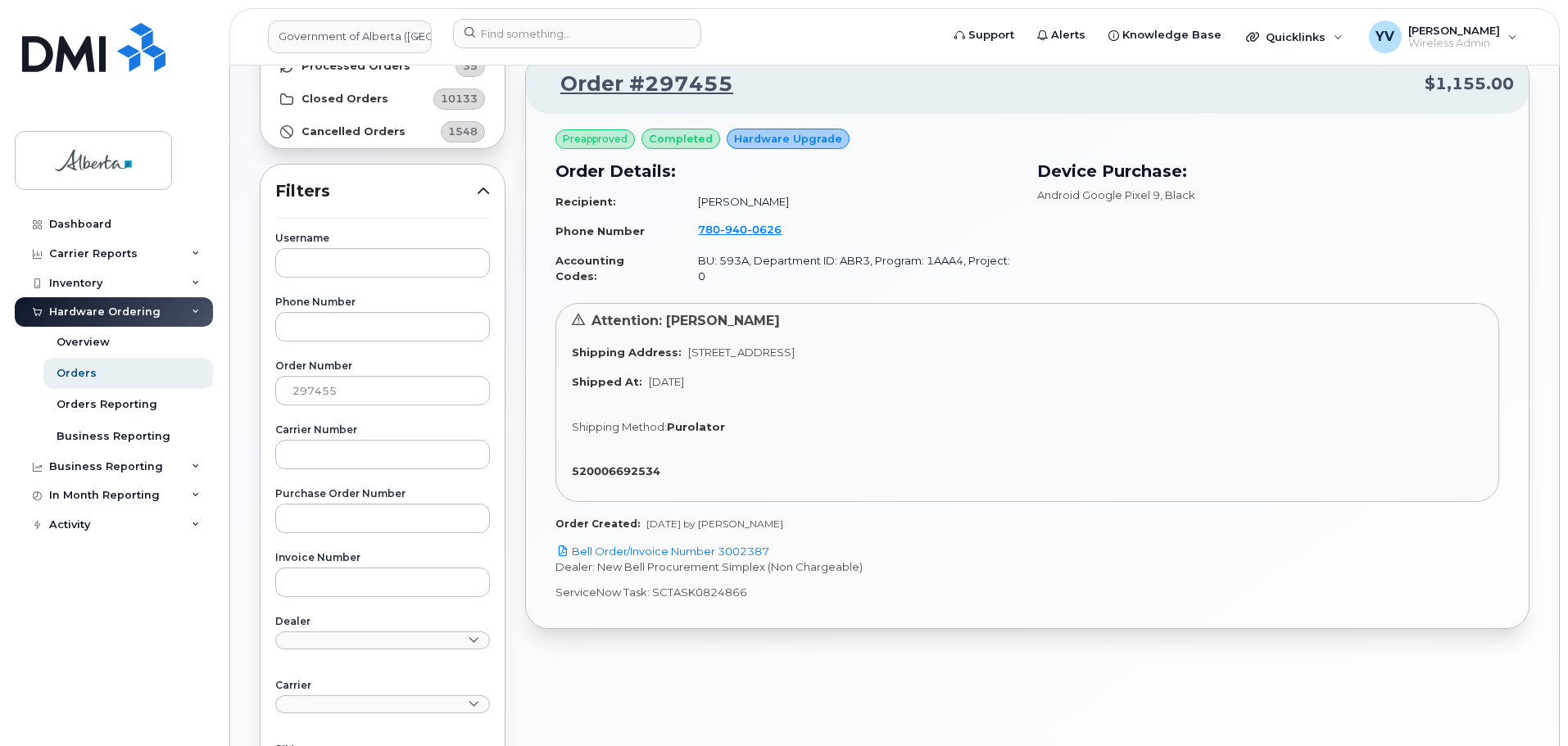
scroll to position [204, 0]
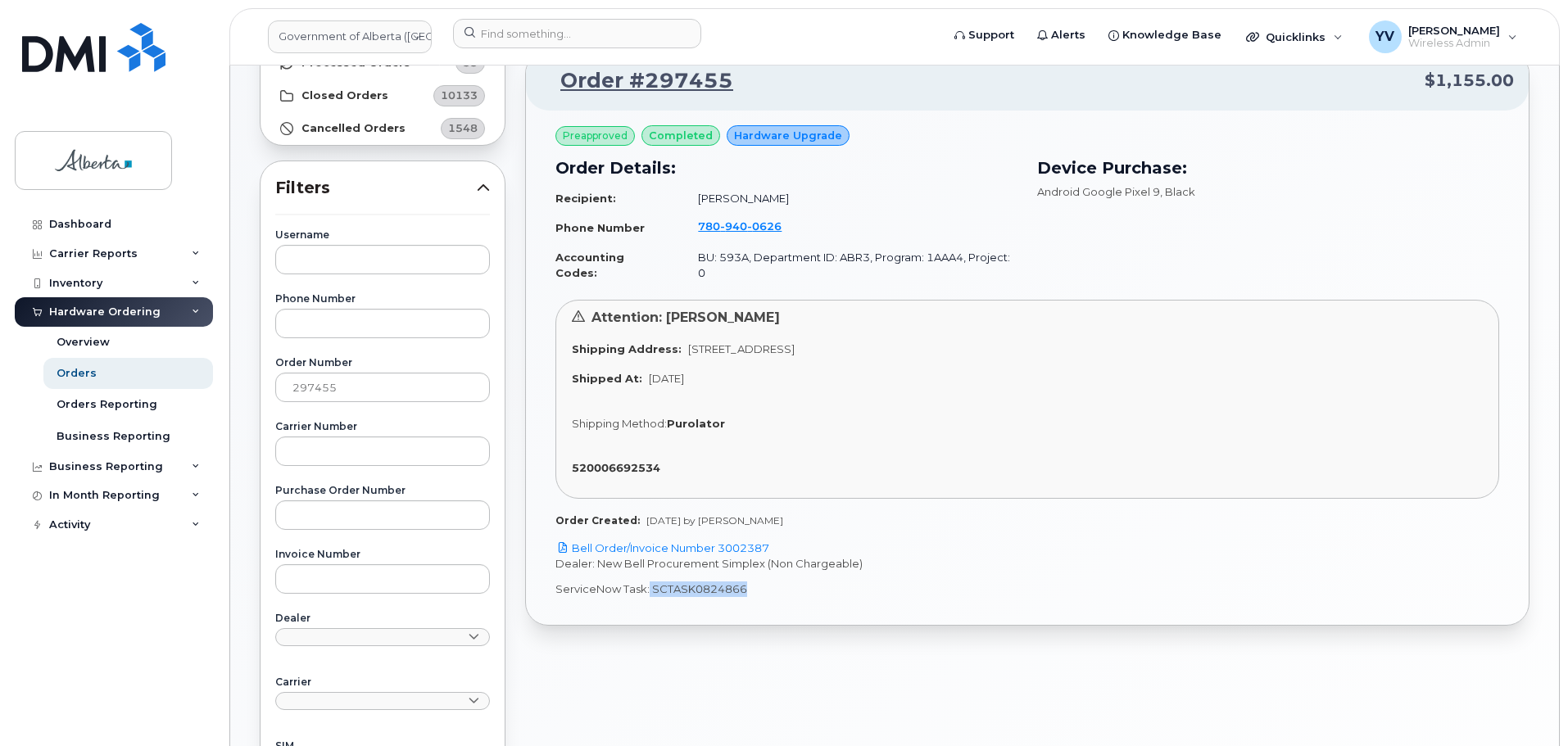
drag, startPoint x: 749, startPoint y: 579, endPoint x: 648, endPoint y: 585, distance: 101.2
click at [648, 585] on div "Preapproved completed Hardware Upgrade Order Details: Recipient: Kelly Nisbet P…" at bounding box center [1027, 367] width 1003 height 514
copy p "SCTASK0824866"
click at [749, 541] on link "Bell Order/Invoice Number 3002387" at bounding box center [661, 547] width 214 height 13
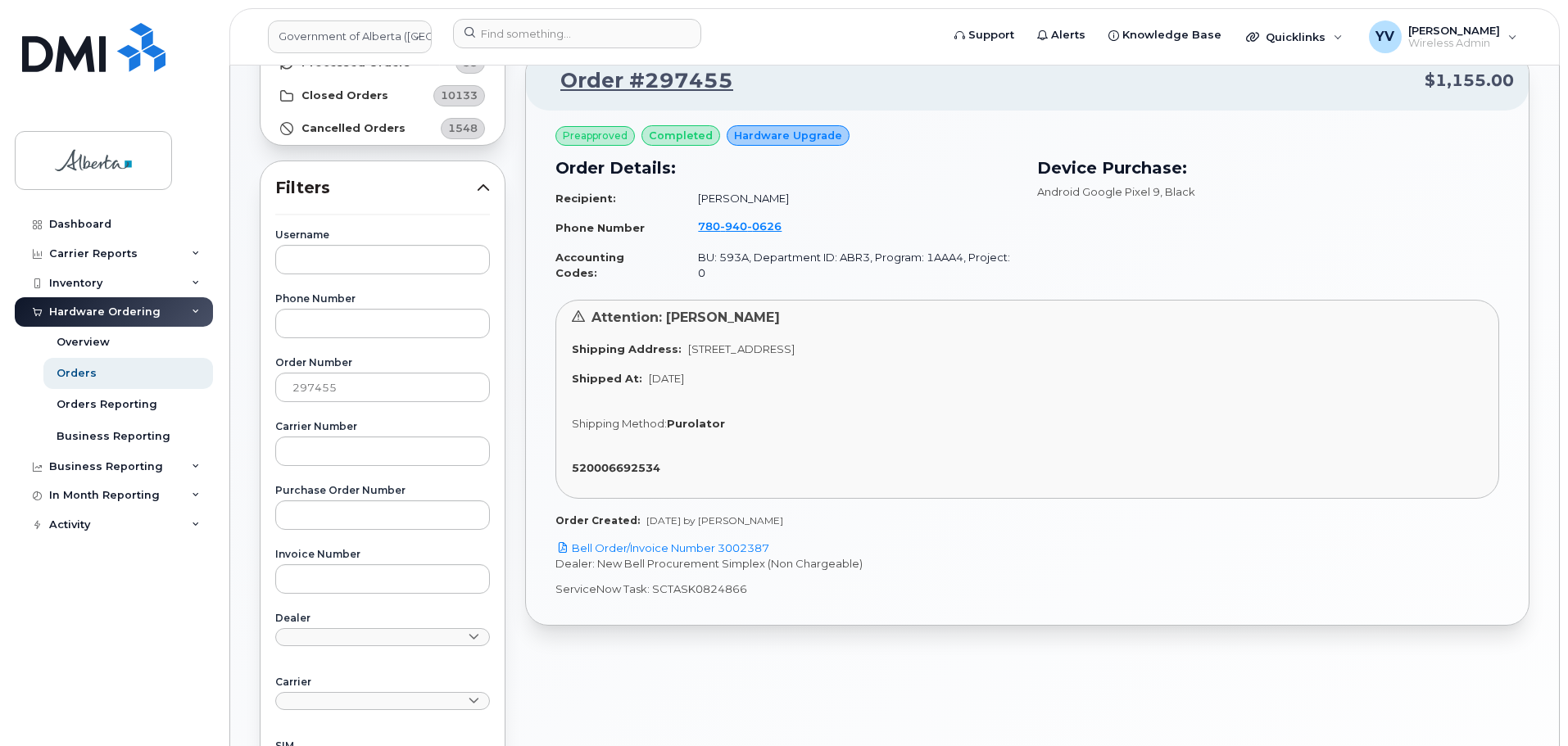
click at [344, 678] on label "Carrier" at bounding box center [382, 682] width 214 height 10
click at [542, 31] on input at bounding box center [577, 34] width 248 height 29
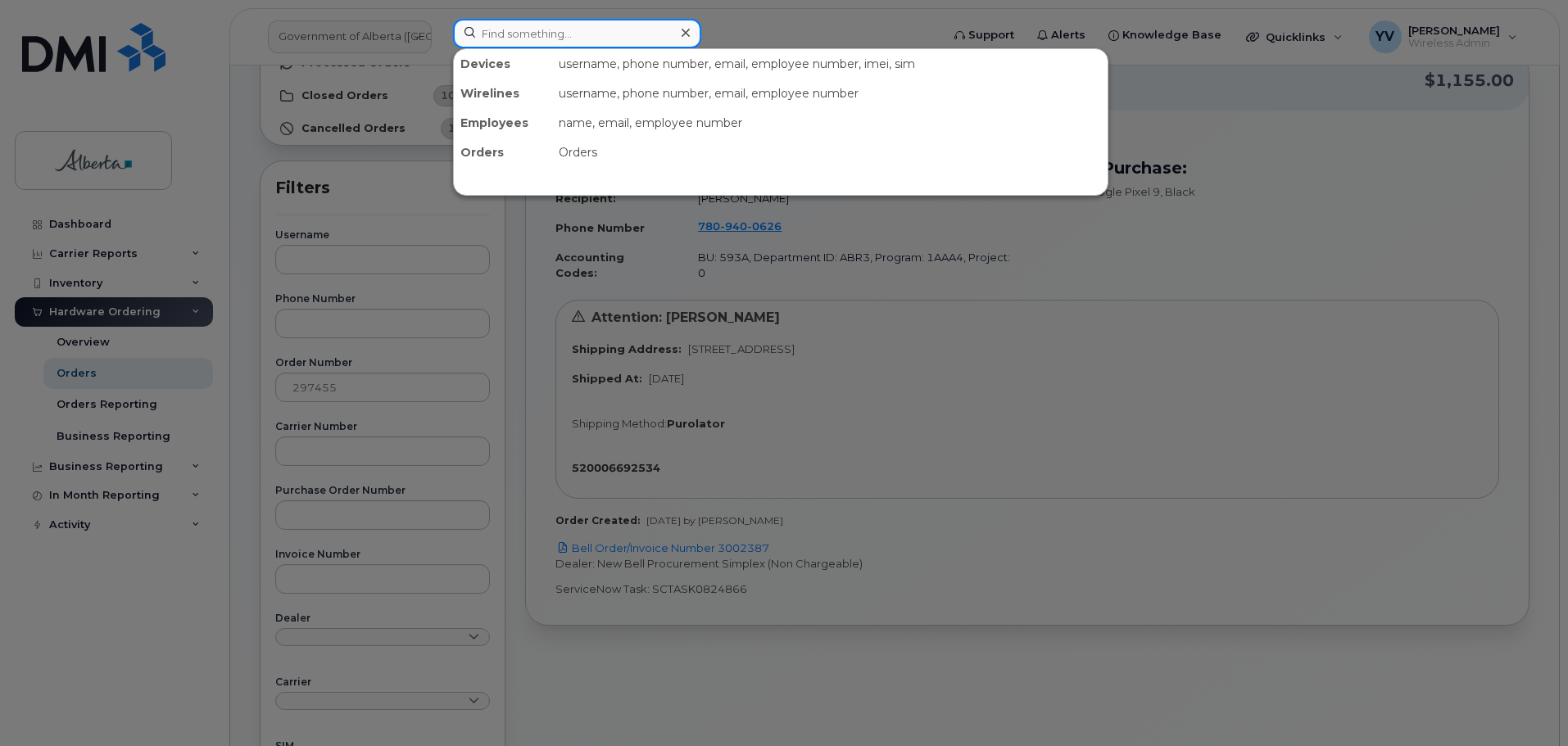
paste input "7809400626"
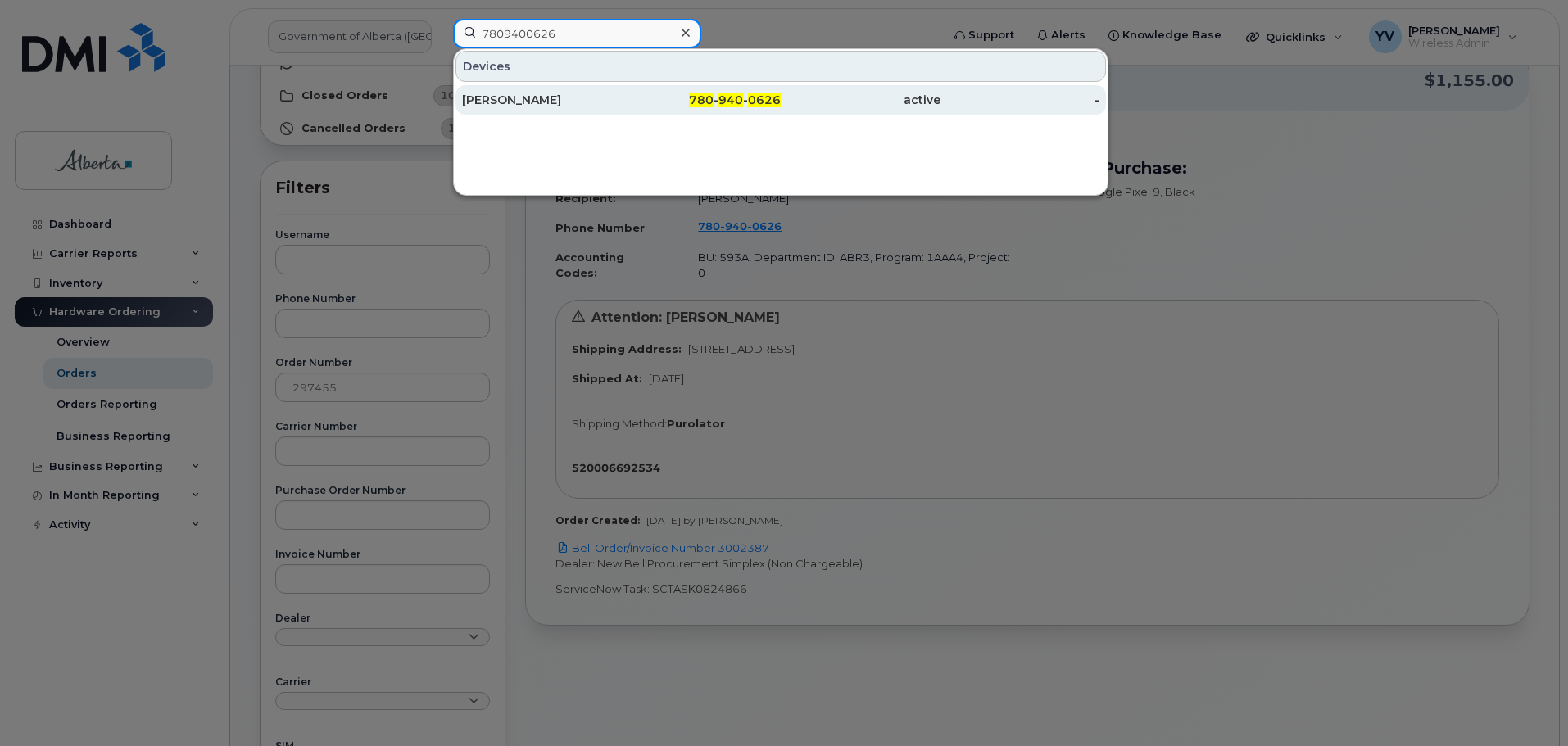
type input "7809400626"
click at [781, 92] on div "780 - 940 - 0626" at bounding box center [860, 100] width 160 height 29
